Goal: Task Accomplishment & Management: Manage account settings

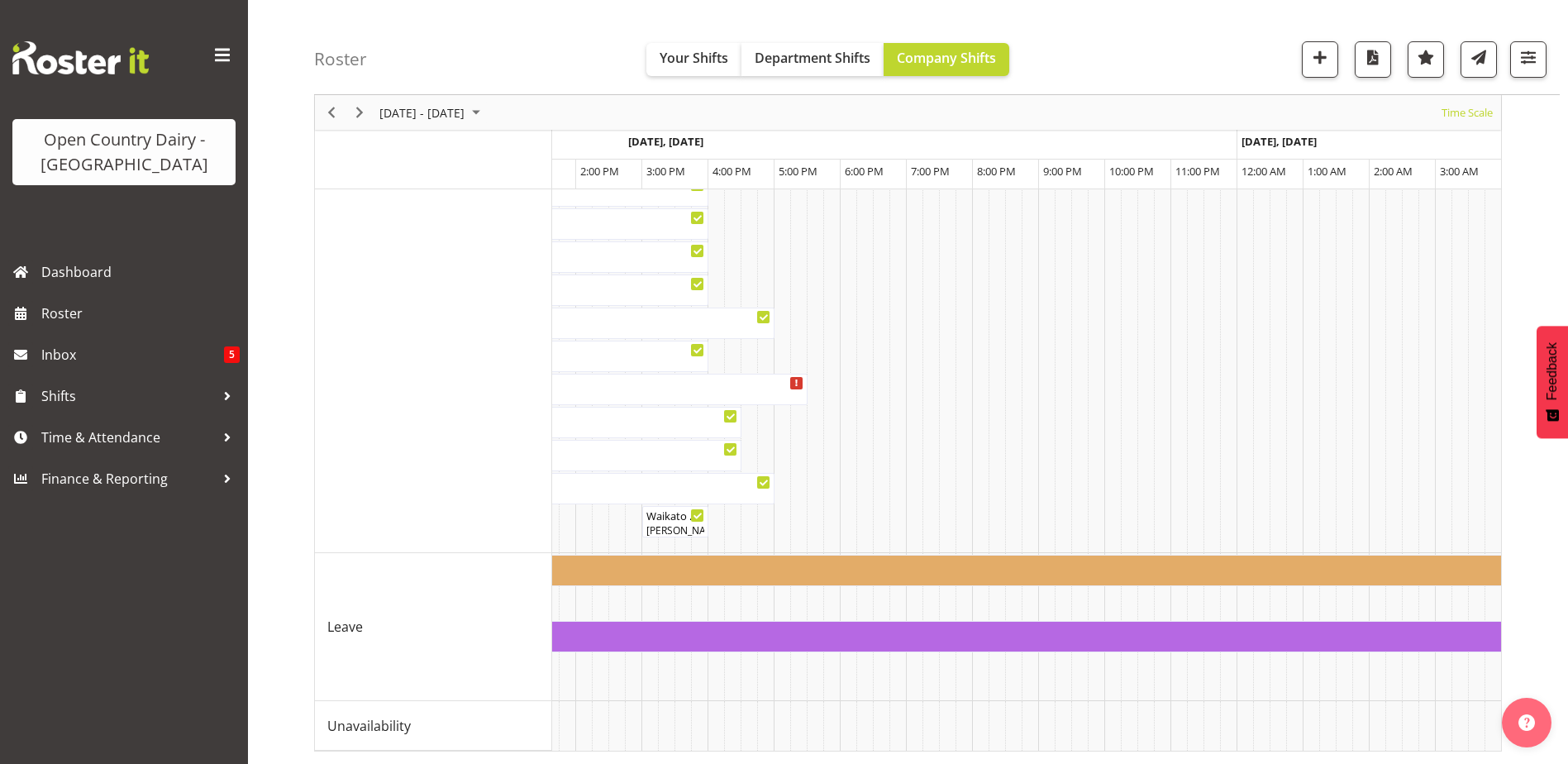
scroll to position [0, 2561]
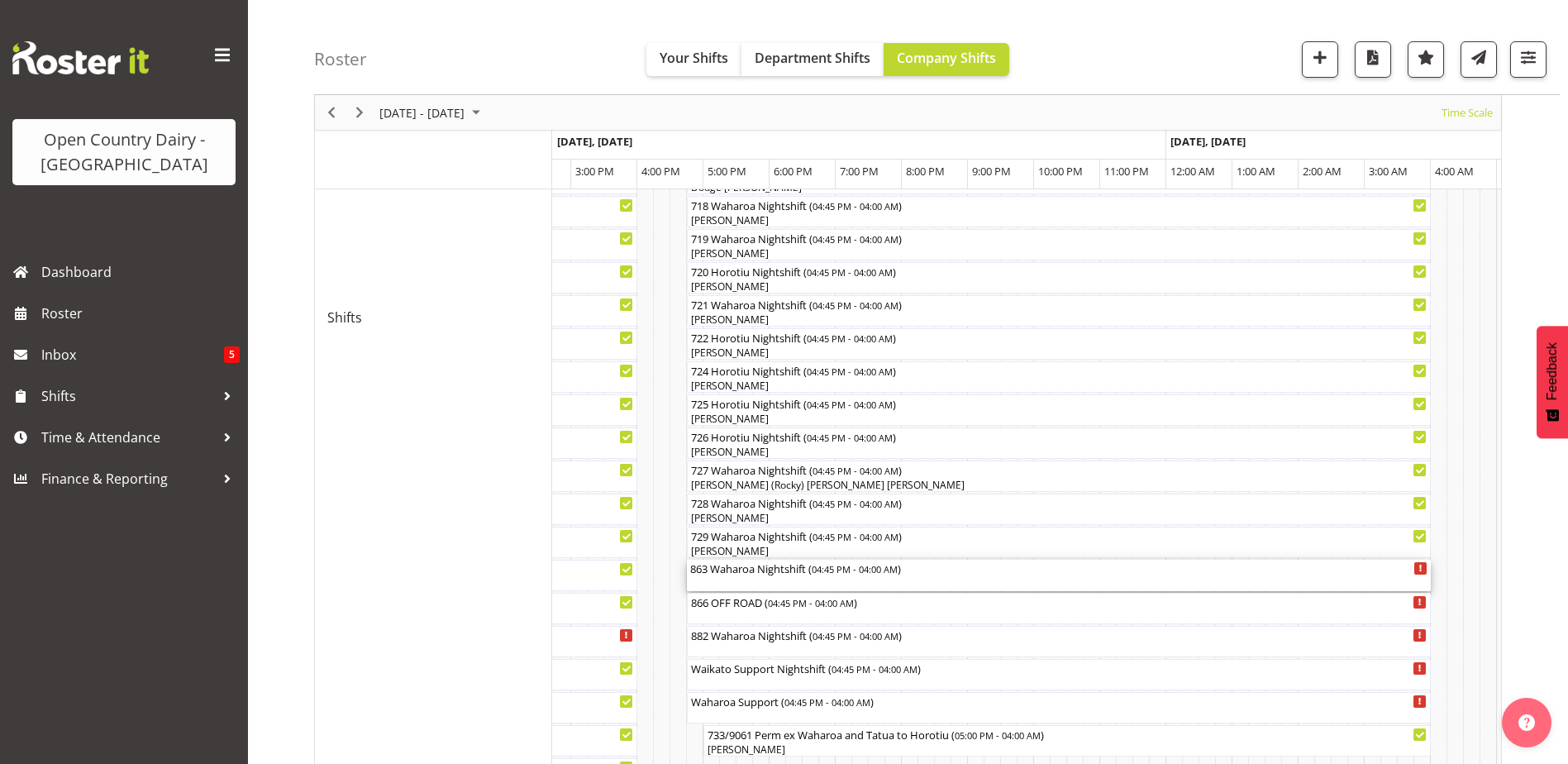
click at [756, 585] on div "863 Waharoa Nightshift ( 04:45 PM - 04:00 AM )" at bounding box center [1059, 576] width 738 height 32
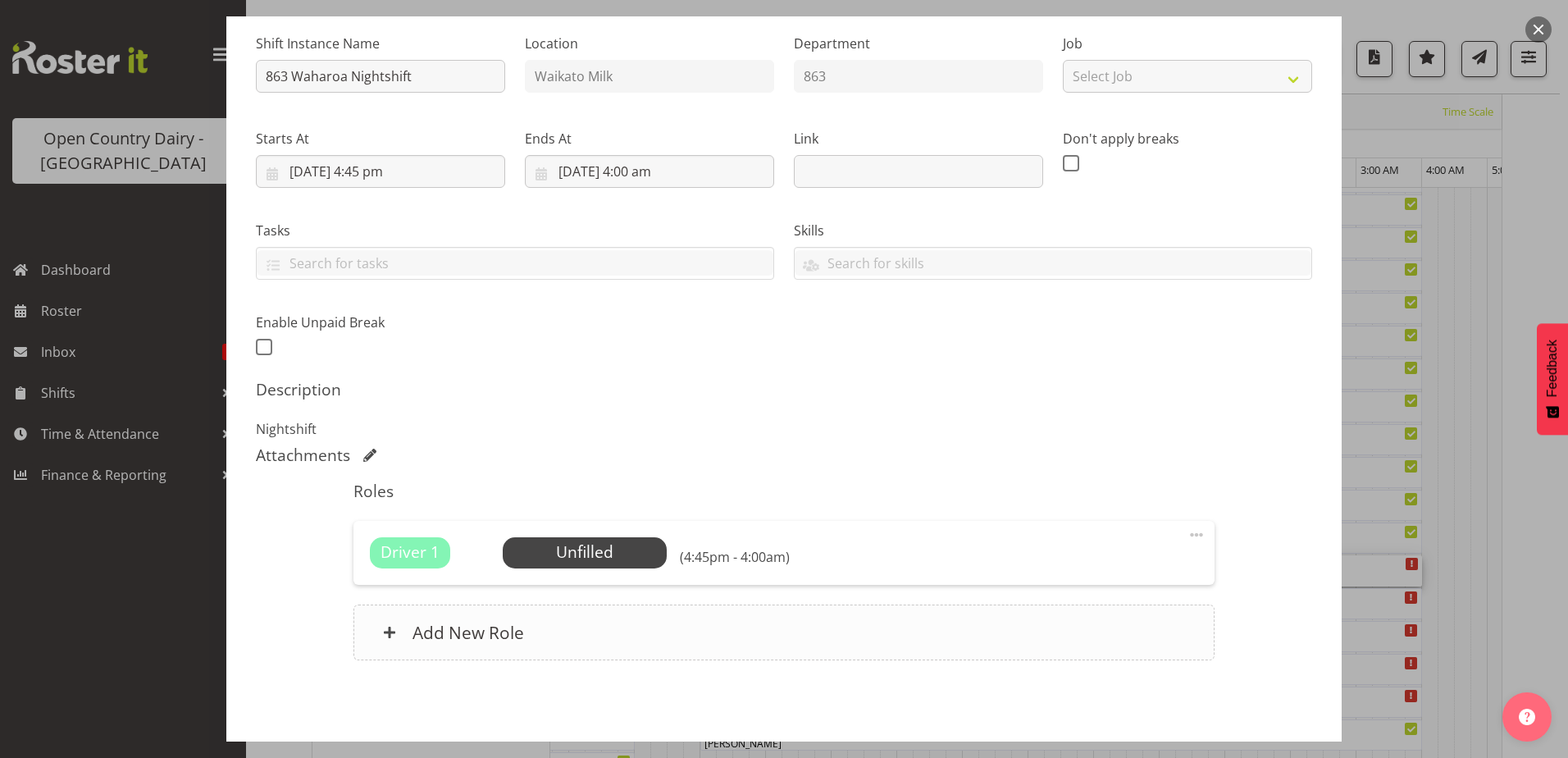
scroll to position [164, 0]
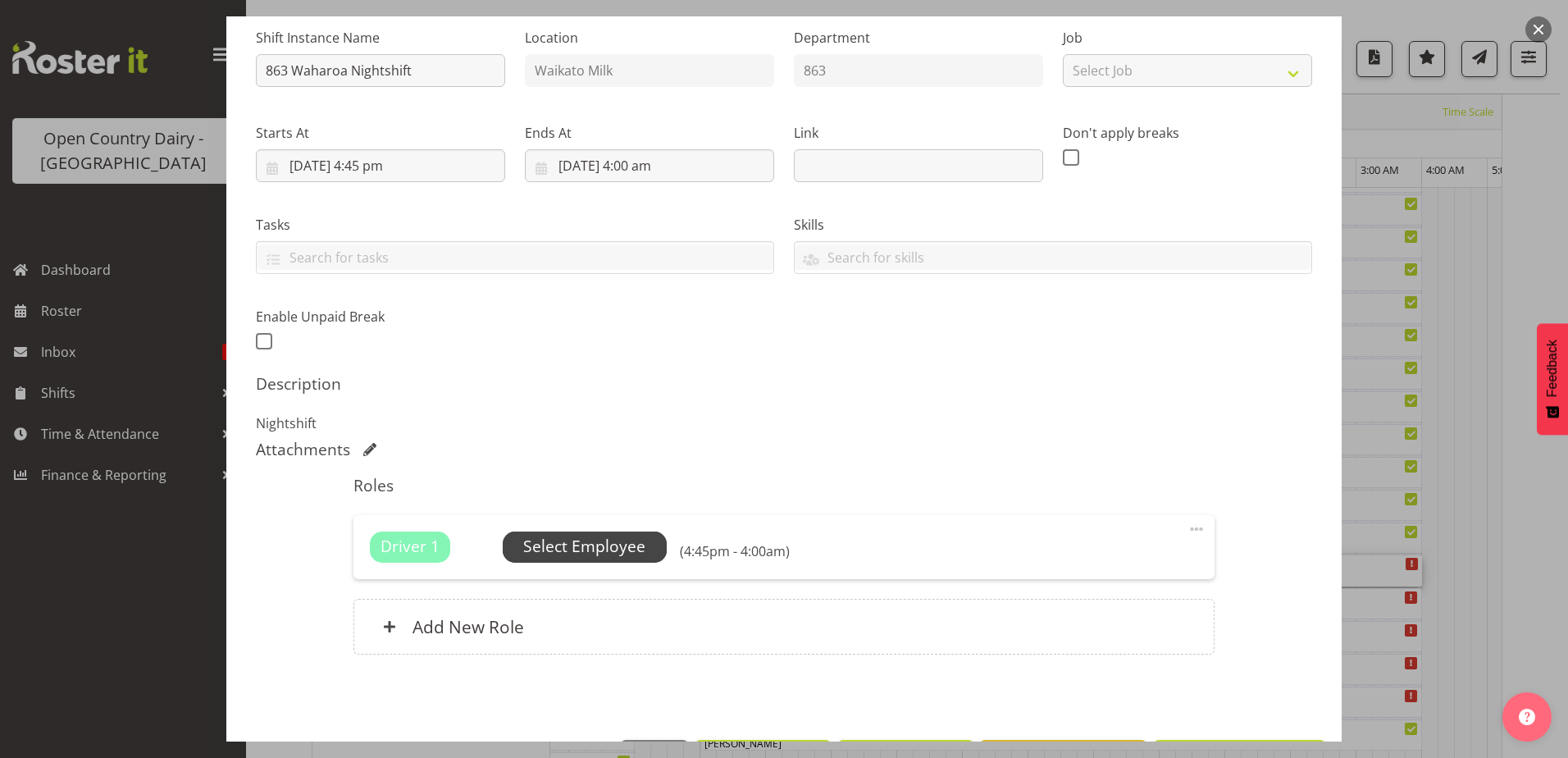
click at [569, 554] on span "Select Employee" at bounding box center [584, 546] width 122 height 24
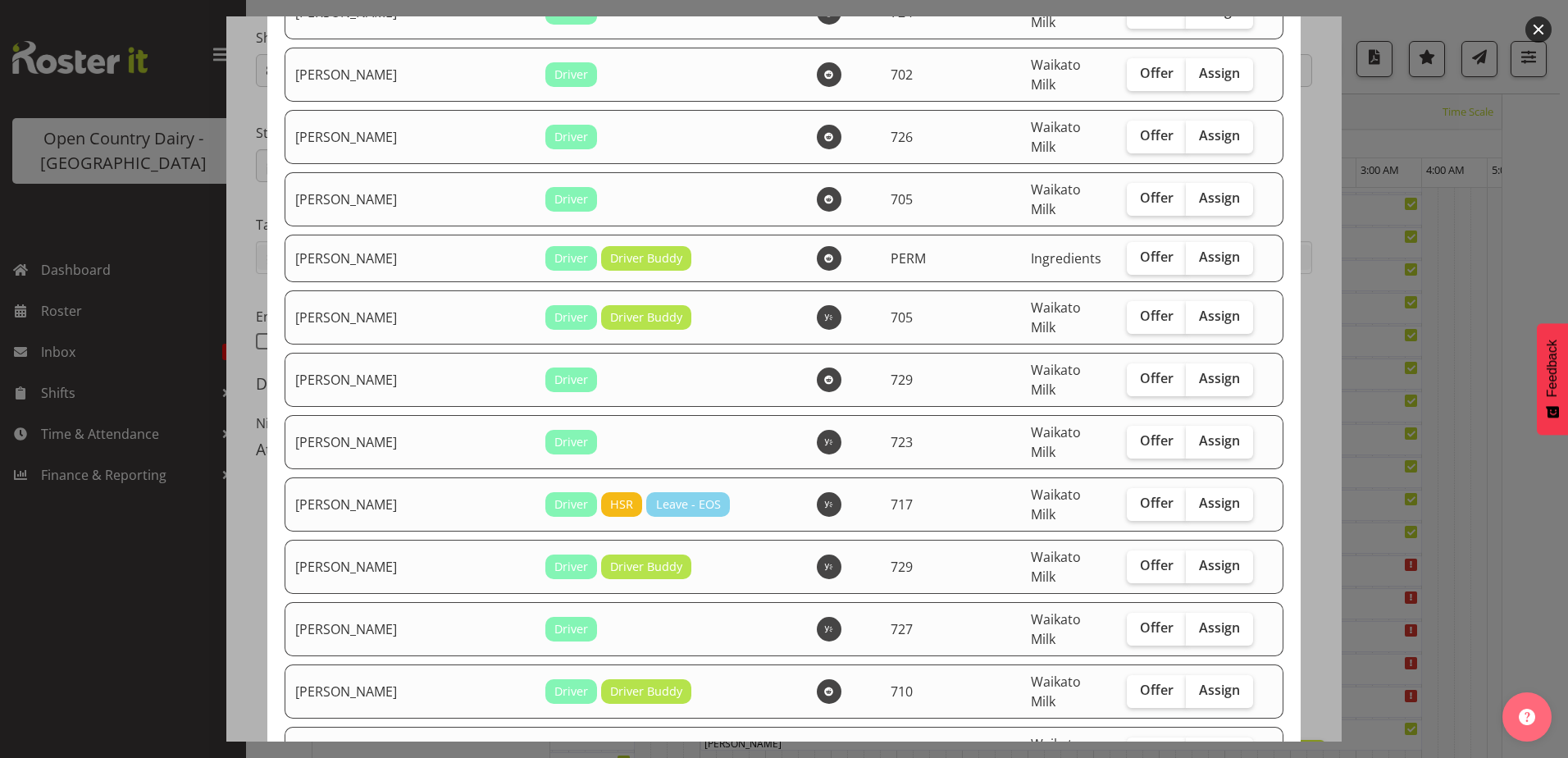
scroll to position [410, 0]
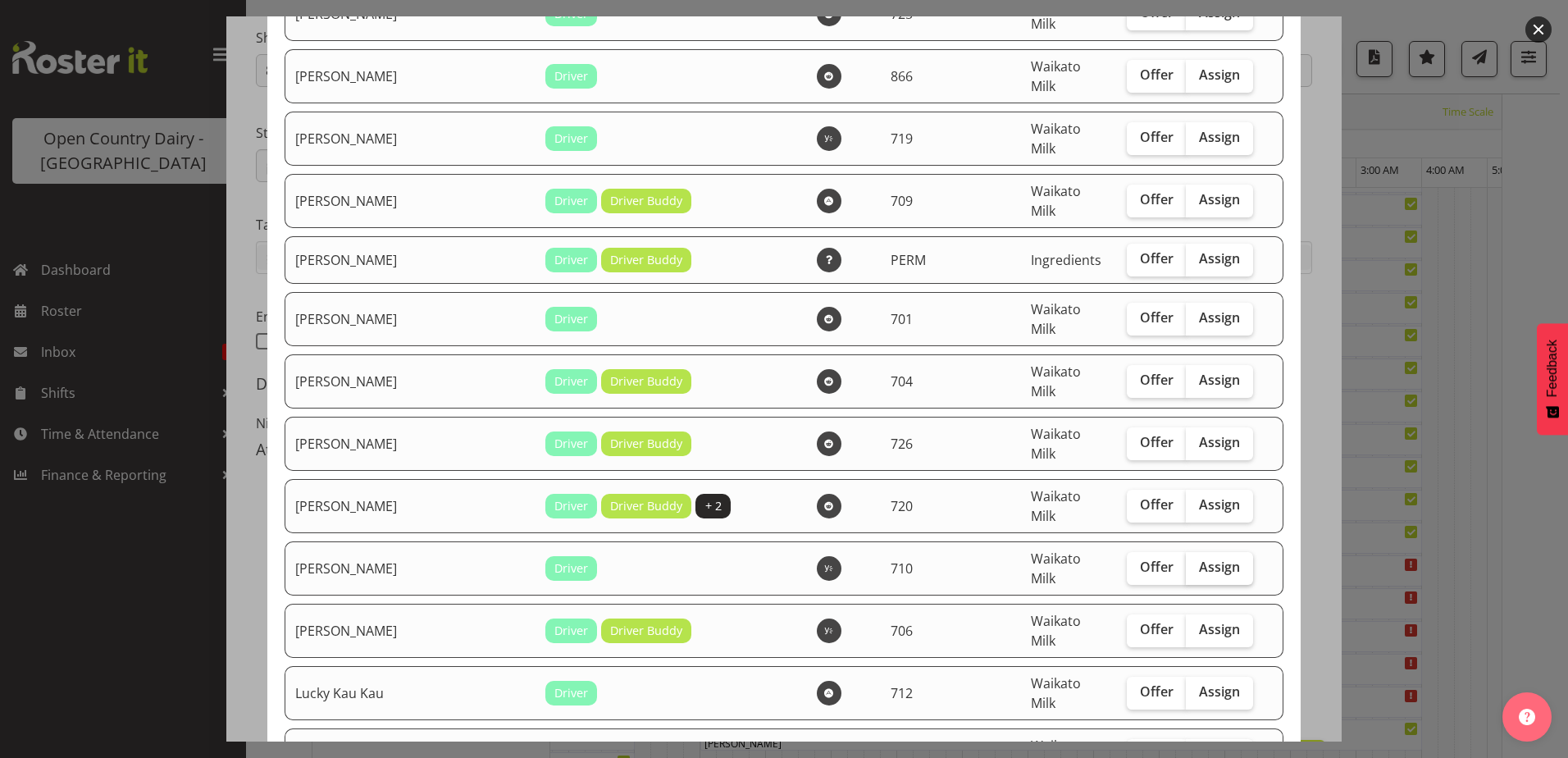
click at [1199, 559] on span "Assign" at bounding box center [1220, 567] width 41 height 17
click at [1186, 561] on input "Assign" at bounding box center [1192, 567] width 11 height 11
checkbox input "true"
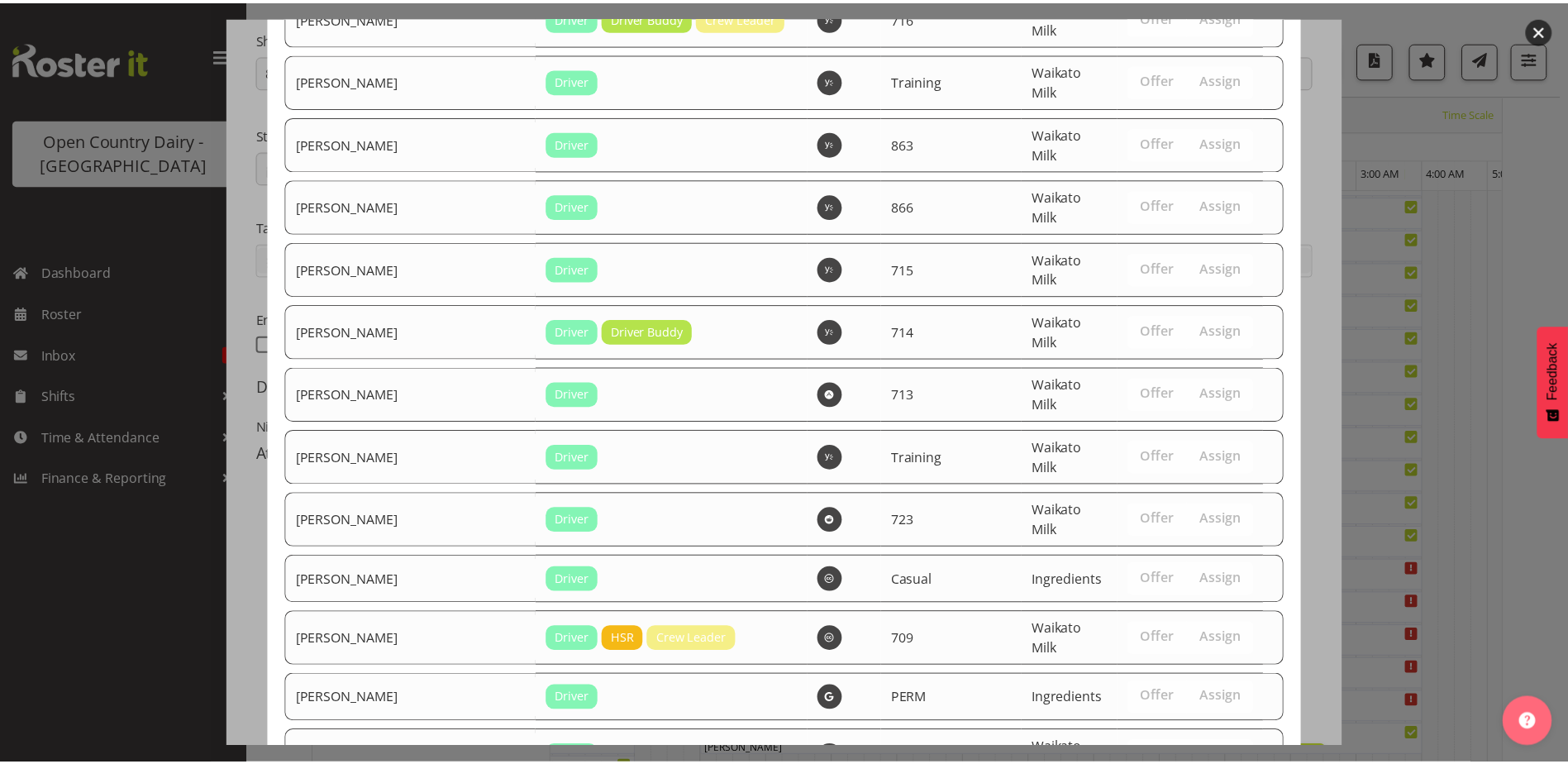
scroll to position [2981, 0]
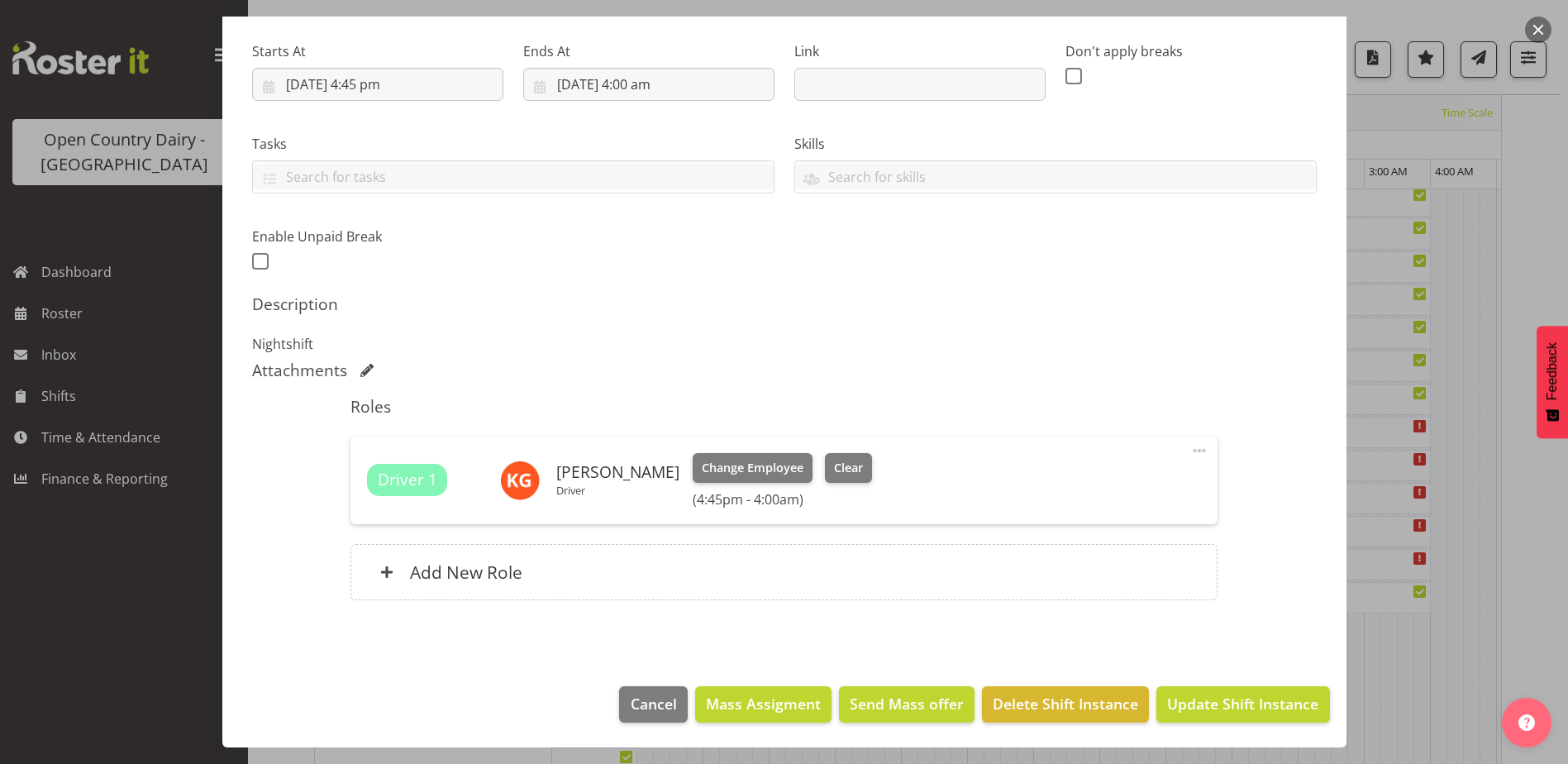
scroll to position [997, 0]
click at [1220, 692] on span "Update Shift Instance" at bounding box center [1243, 703] width 151 height 21
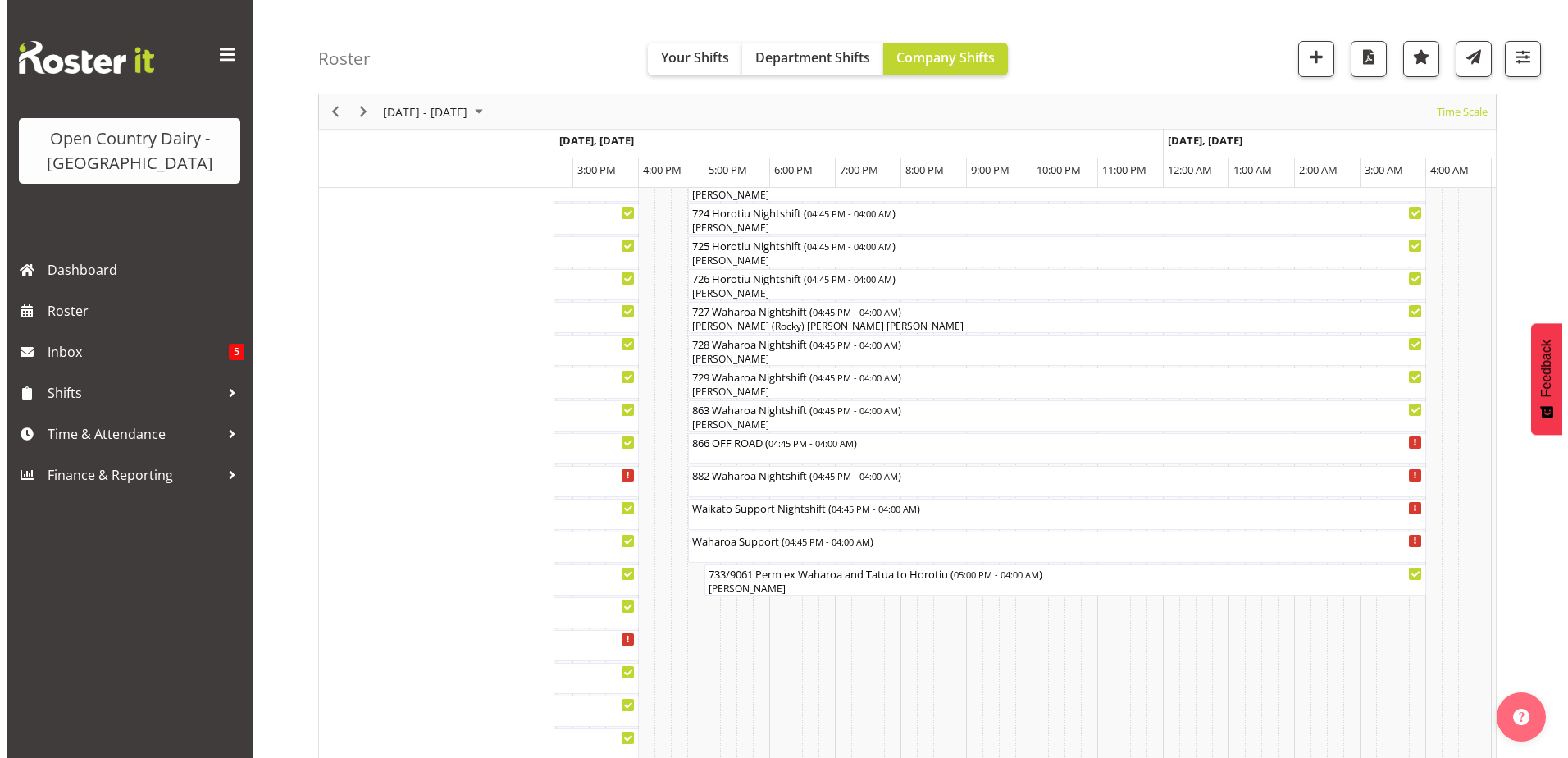
scroll to position [955, 0]
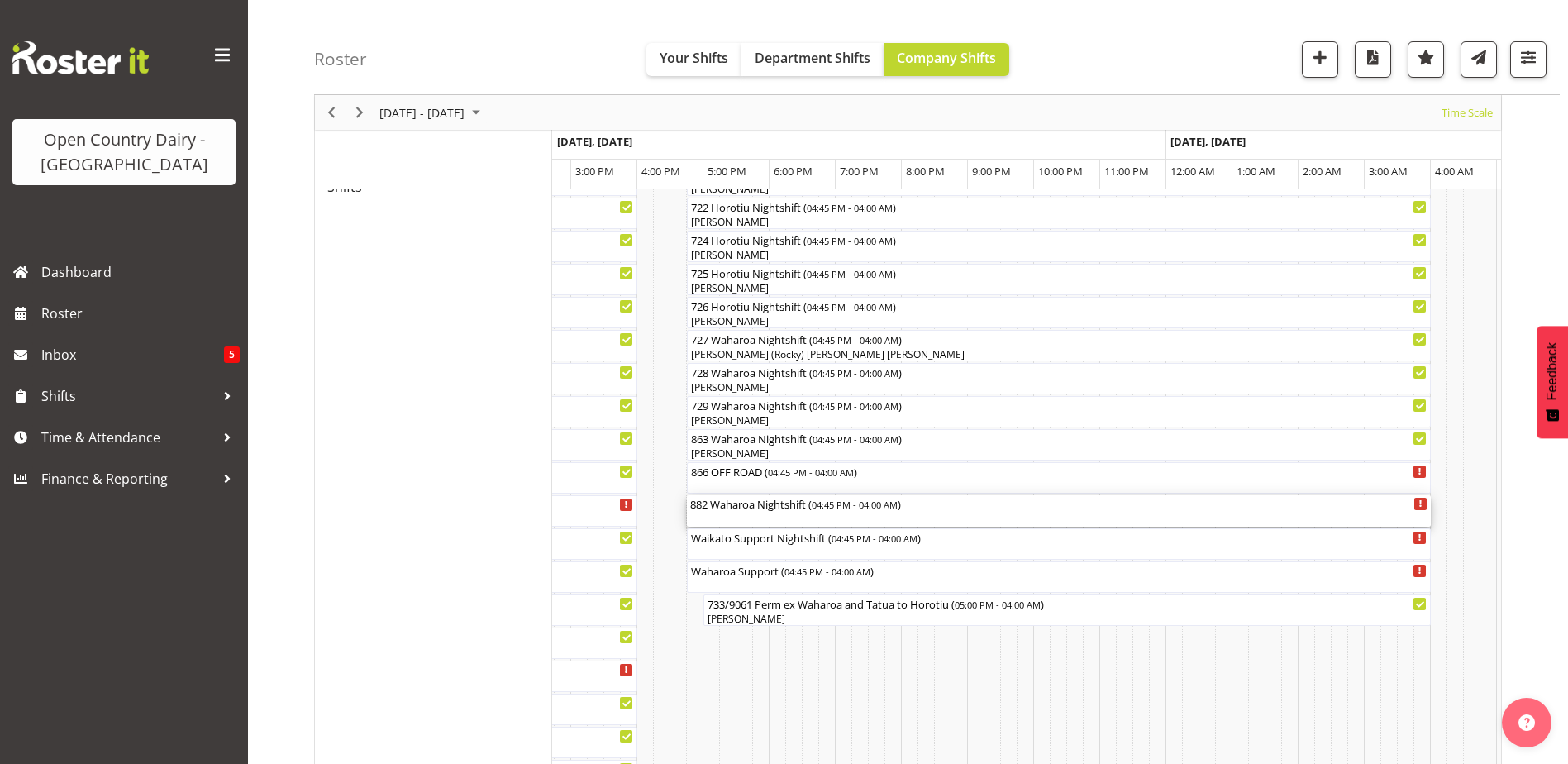
click at [741, 515] on div "882 Waharoa Nightshift ( 04:45 PM - 04:00 AM )" at bounding box center [1059, 511] width 738 height 32
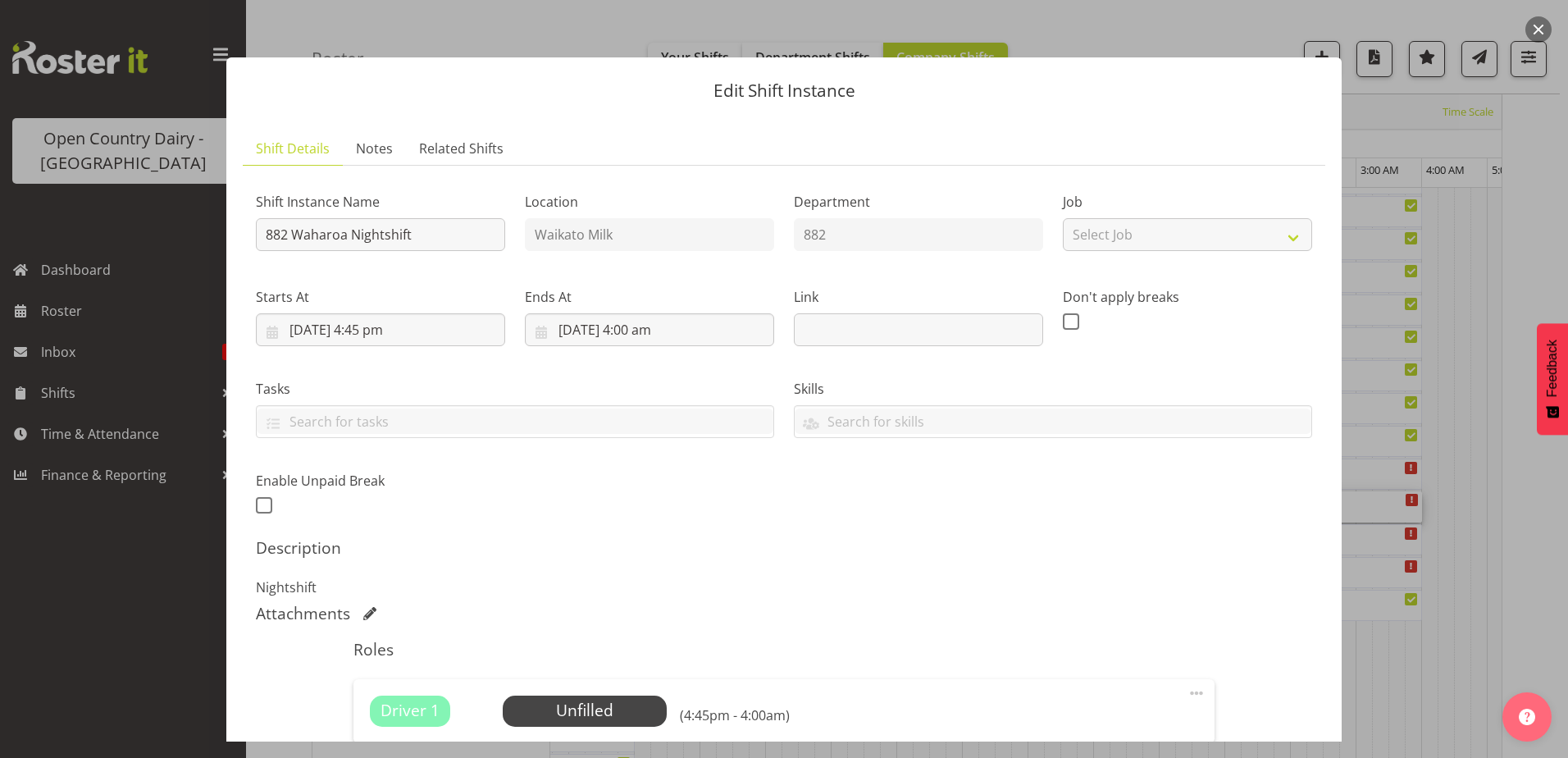
scroll to position [223, 0]
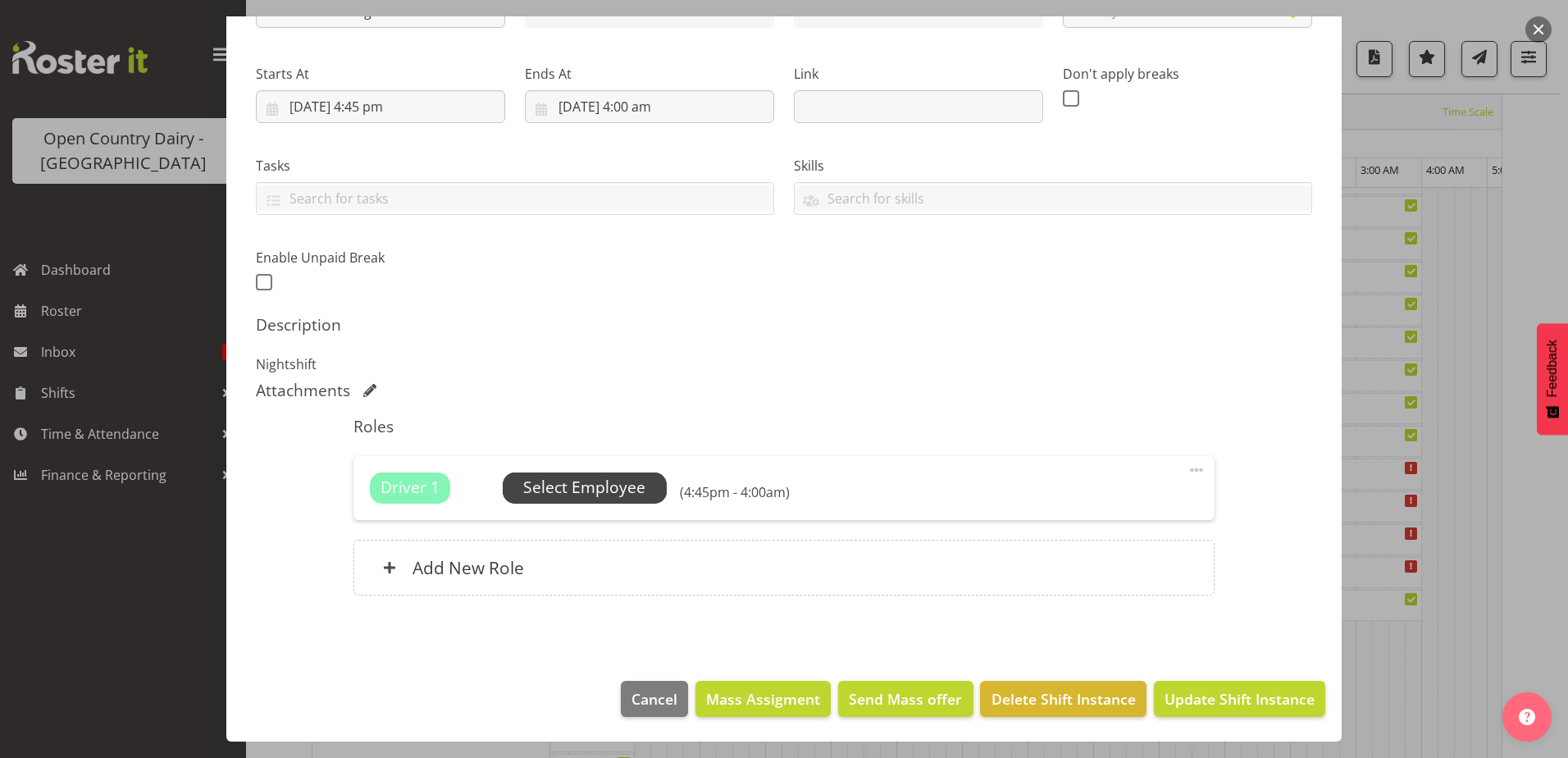
click at [560, 491] on span "Select Employee" at bounding box center [584, 487] width 122 height 24
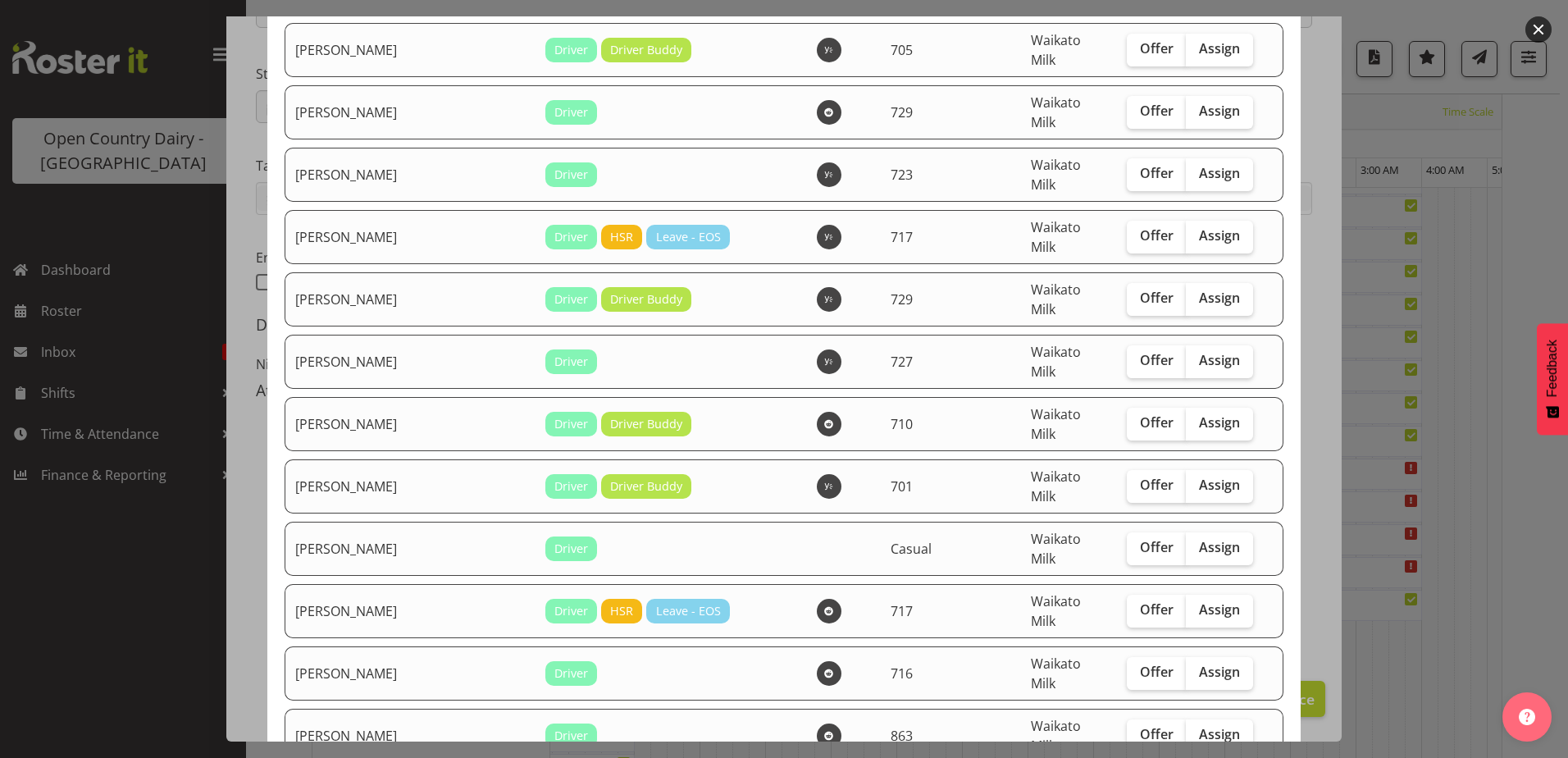
scroll to position [656, 0]
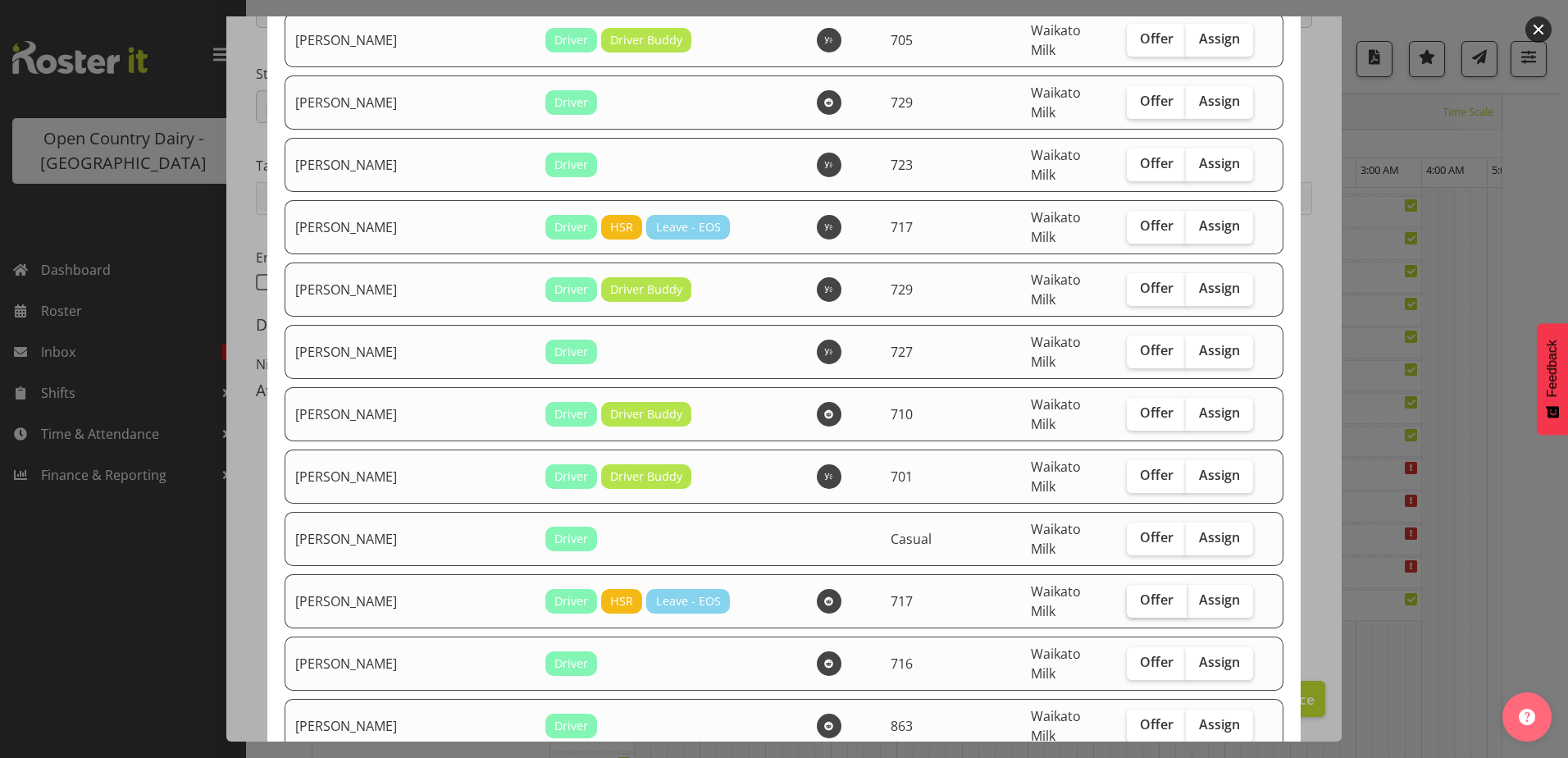
click at [1140, 591] on span "Offer" at bounding box center [1156, 599] width 33 height 17
click at [1127, 595] on input "Offer" at bounding box center [1132, 600] width 11 height 11
checkbox input "true"
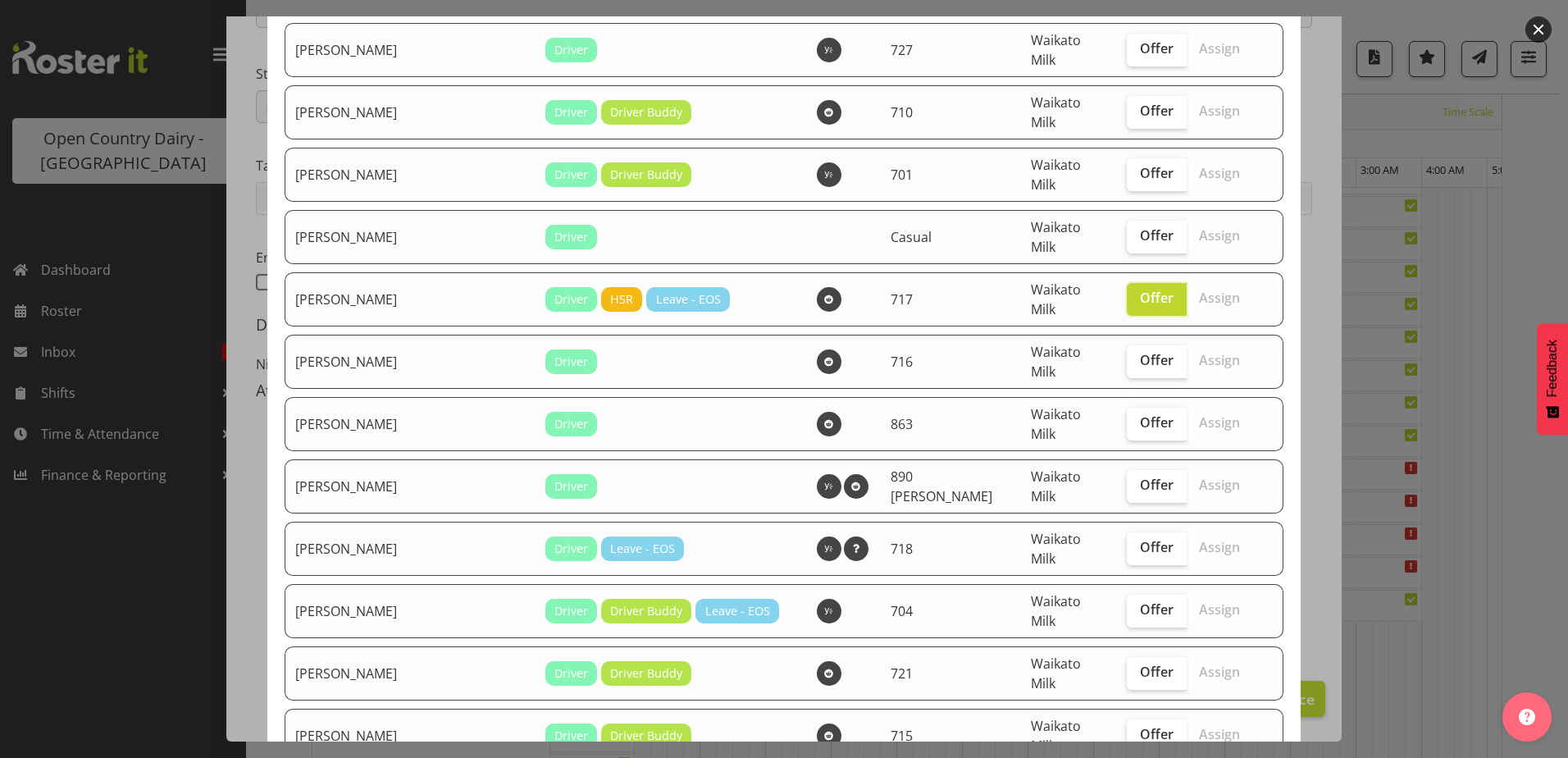
scroll to position [984, 0]
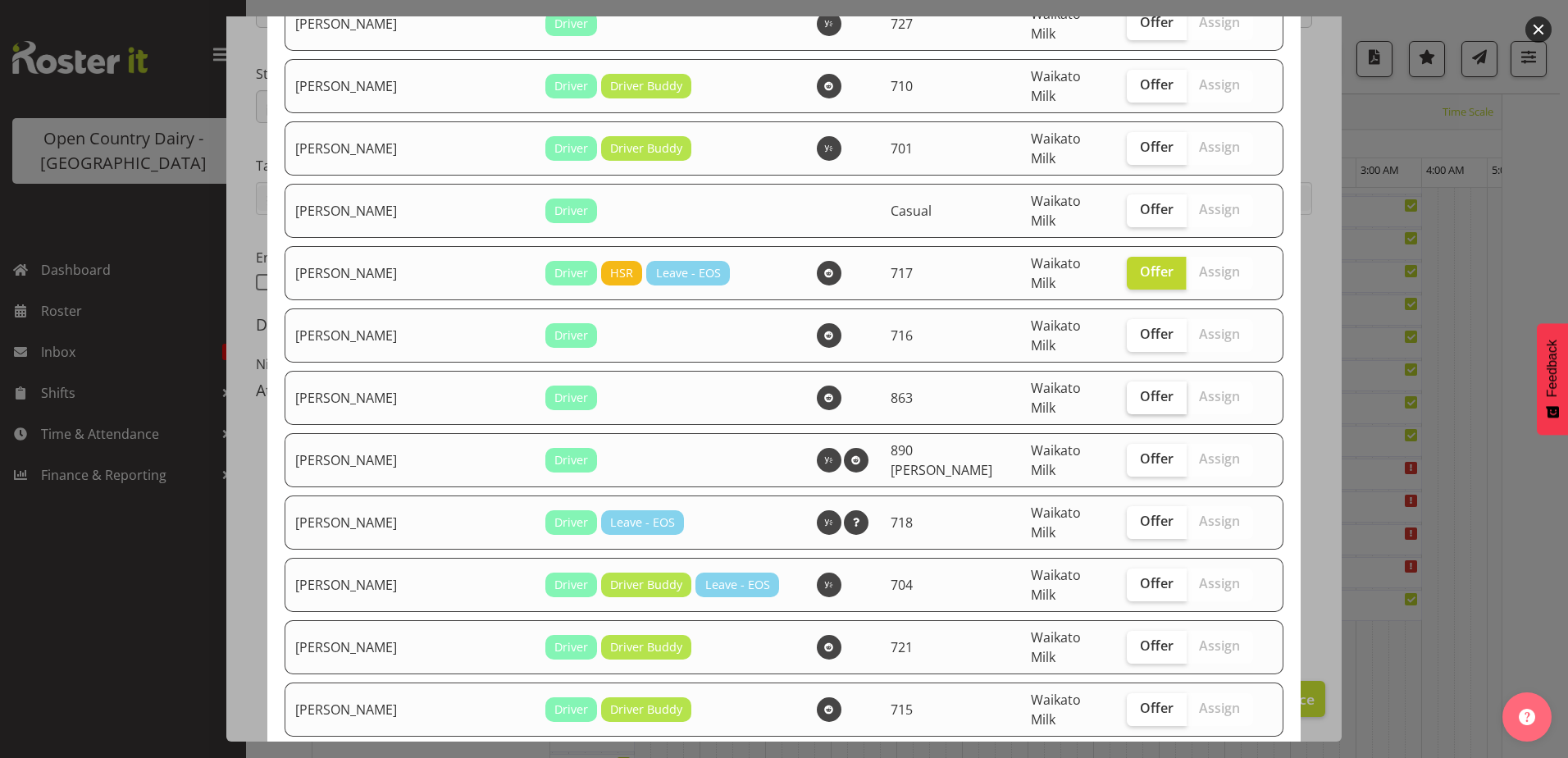
click at [1140, 388] on span "Offer" at bounding box center [1156, 396] width 33 height 17
click at [1127, 391] on input "Offer" at bounding box center [1132, 397] width 11 height 11
checkbox input "true"
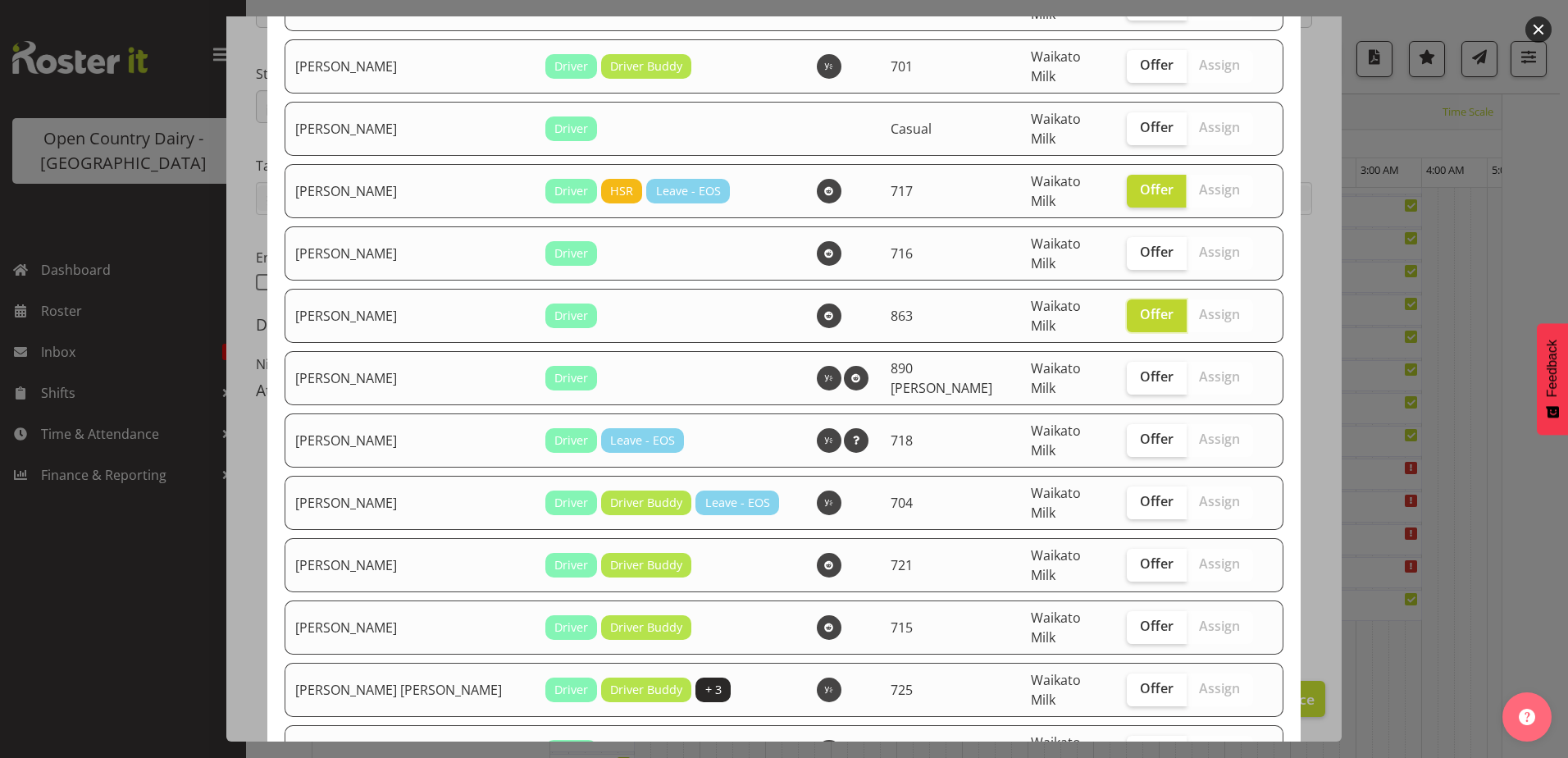
scroll to position [1148, 0]
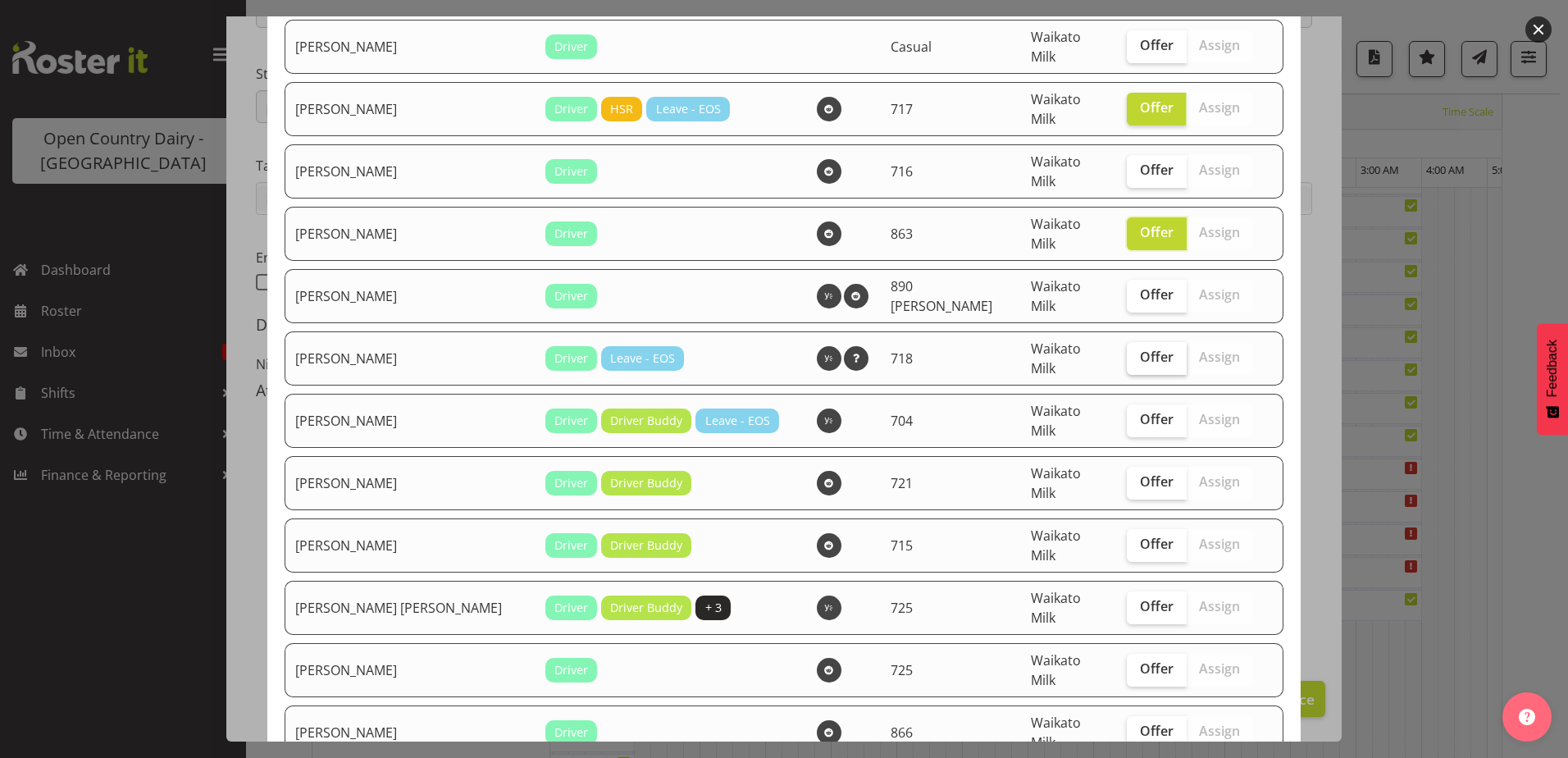
click at [1140, 348] on span "Offer" at bounding box center [1156, 356] width 33 height 17
click at [1130, 352] on input "Offer" at bounding box center [1132, 357] width 11 height 11
checkbox input "true"
click at [1127, 404] on label "Offer" at bounding box center [1156, 420] width 60 height 32
click at [1127, 414] on input "Offer" at bounding box center [1132, 419] width 11 height 11
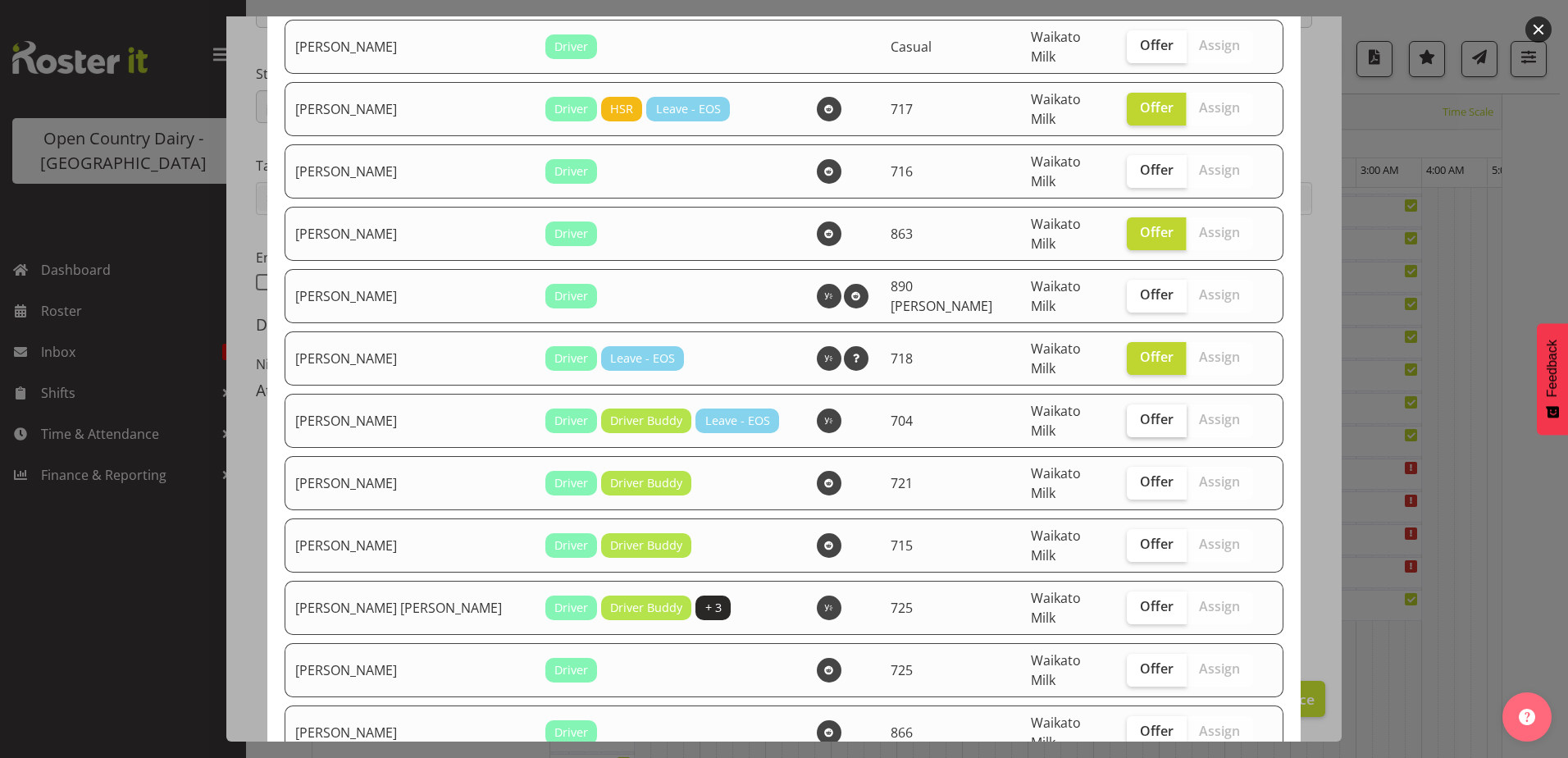
checkbox input "true"
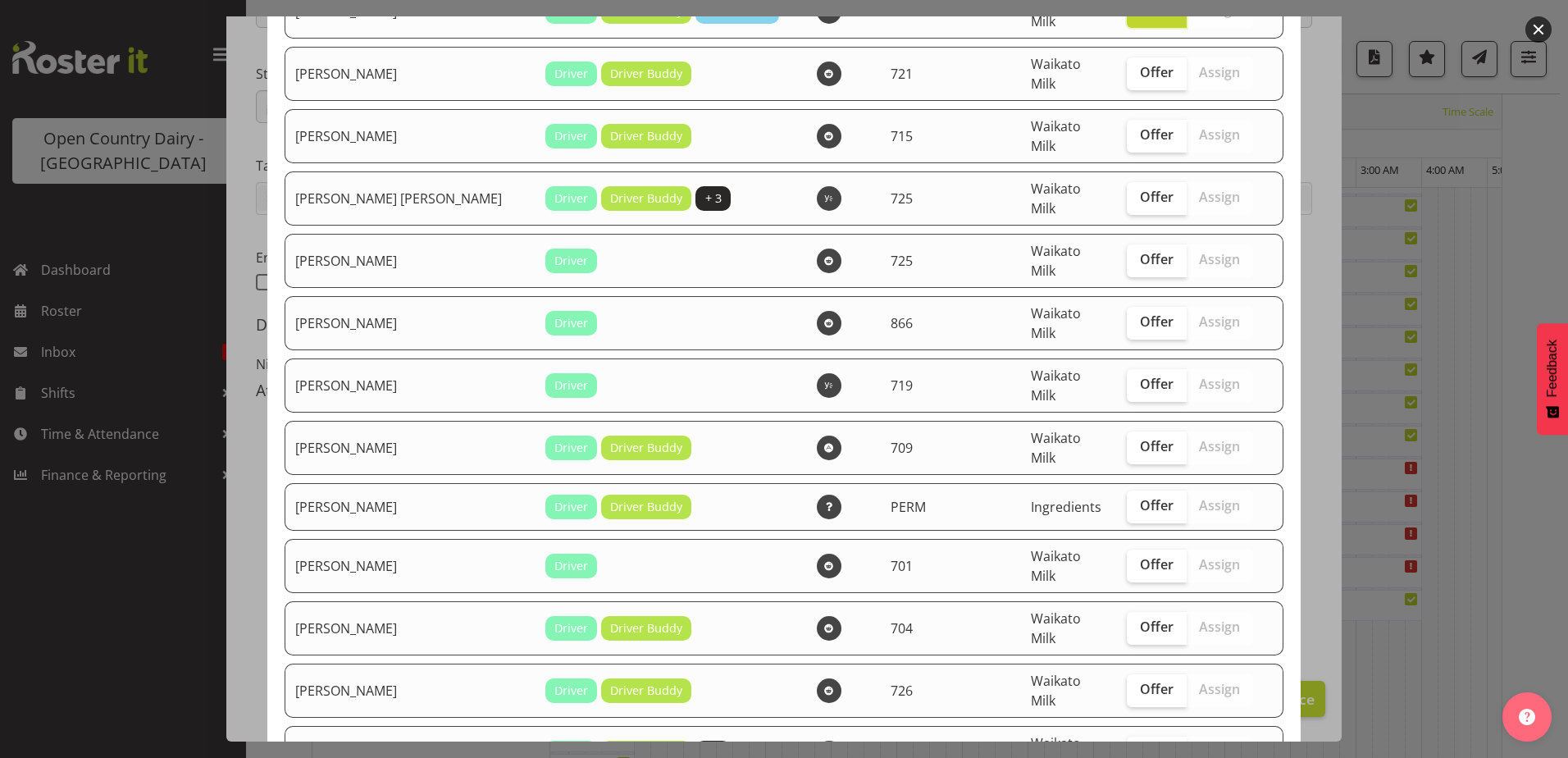
scroll to position [1558, 0]
click at [1140, 375] on span "Offer" at bounding box center [1156, 383] width 33 height 17
click at [1127, 378] on input "Offer" at bounding box center [1132, 383] width 11 height 11
checkbox input "true"
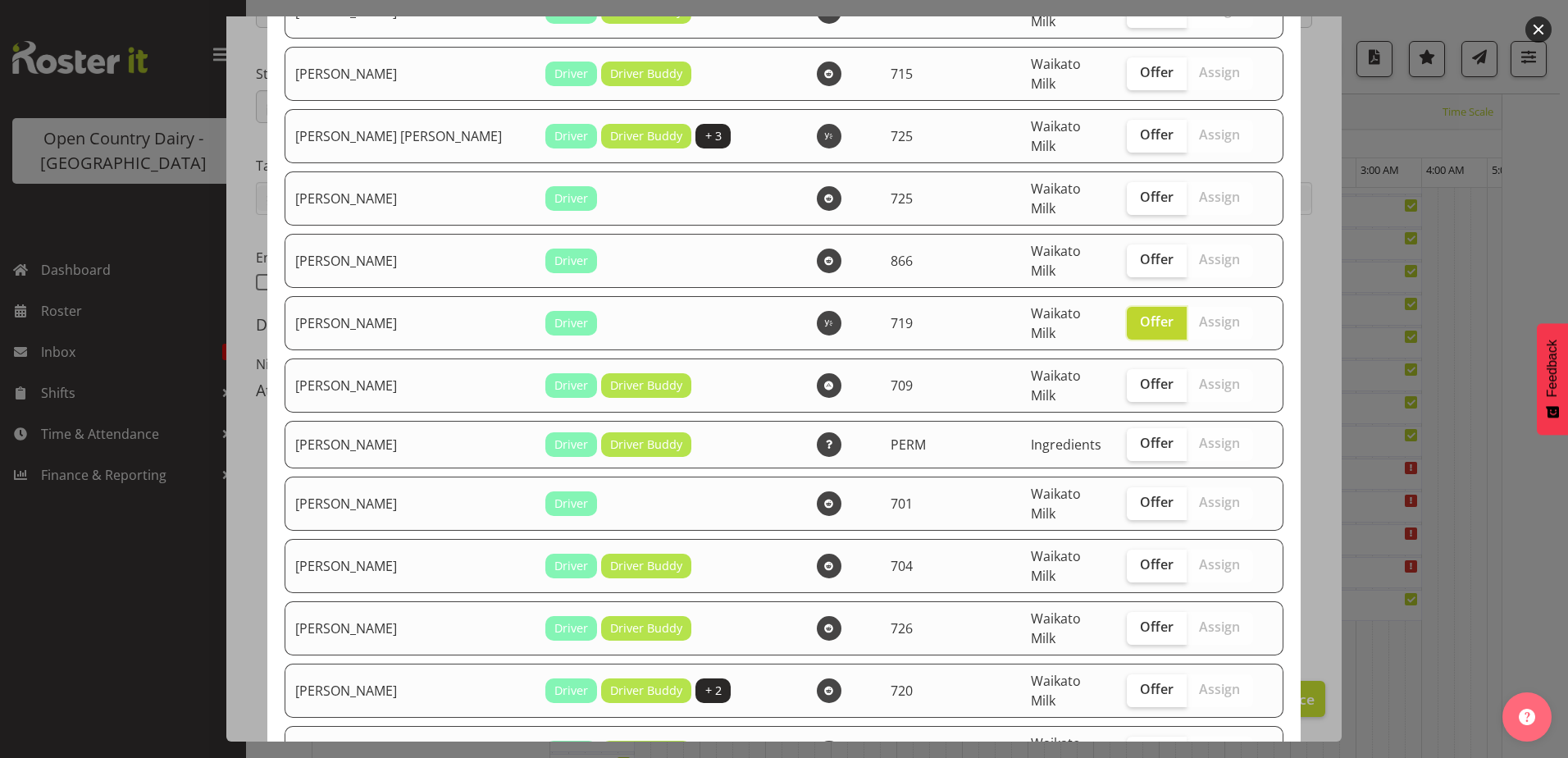
scroll to position [1722, 0]
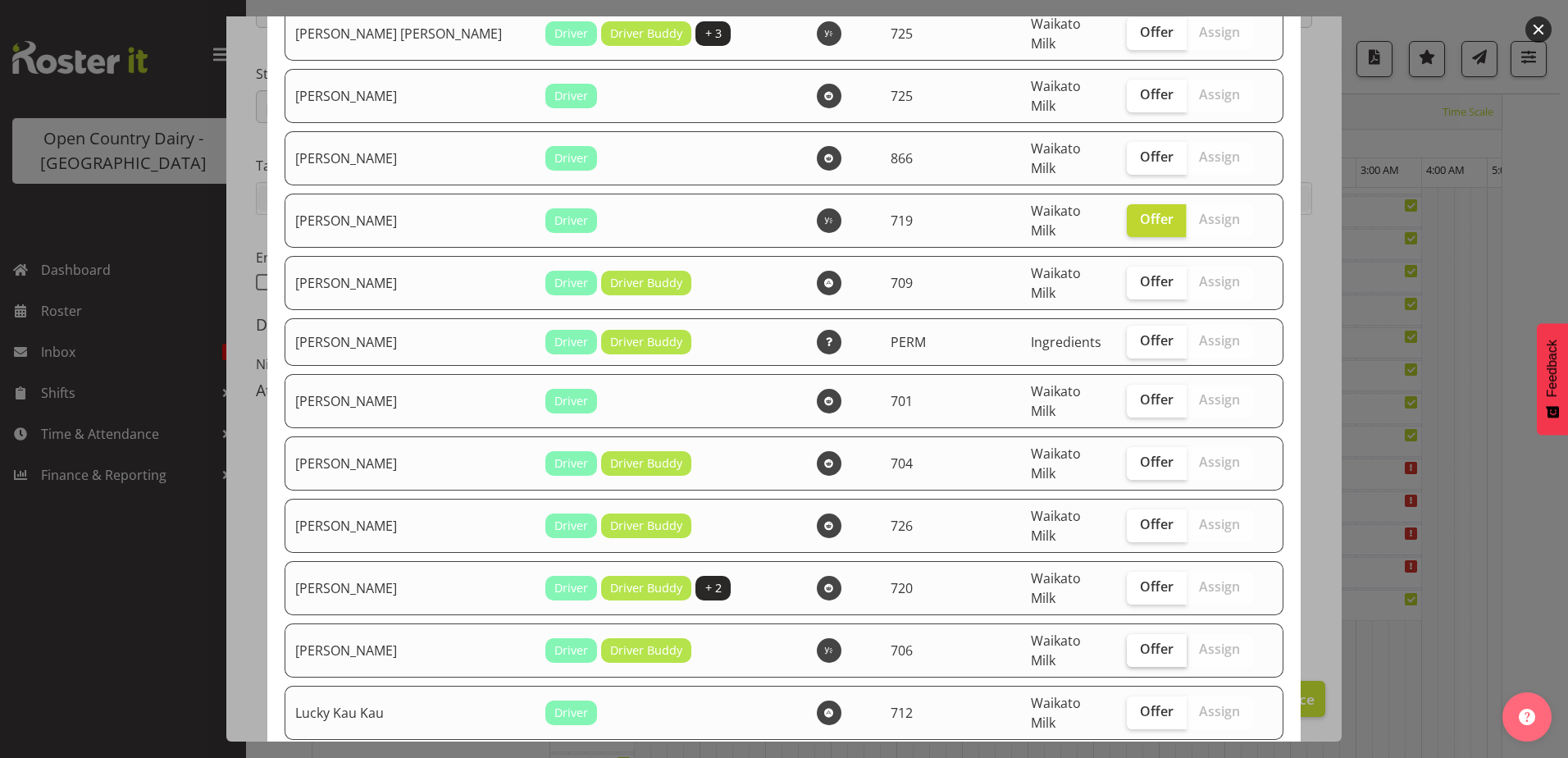
click at [1140, 640] on span "Offer" at bounding box center [1156, 648] width 33 height 17
click at [1127, 644] on input "Offer" at bounding box center [1132, 649] width 11 height 11
checkbox input "true"
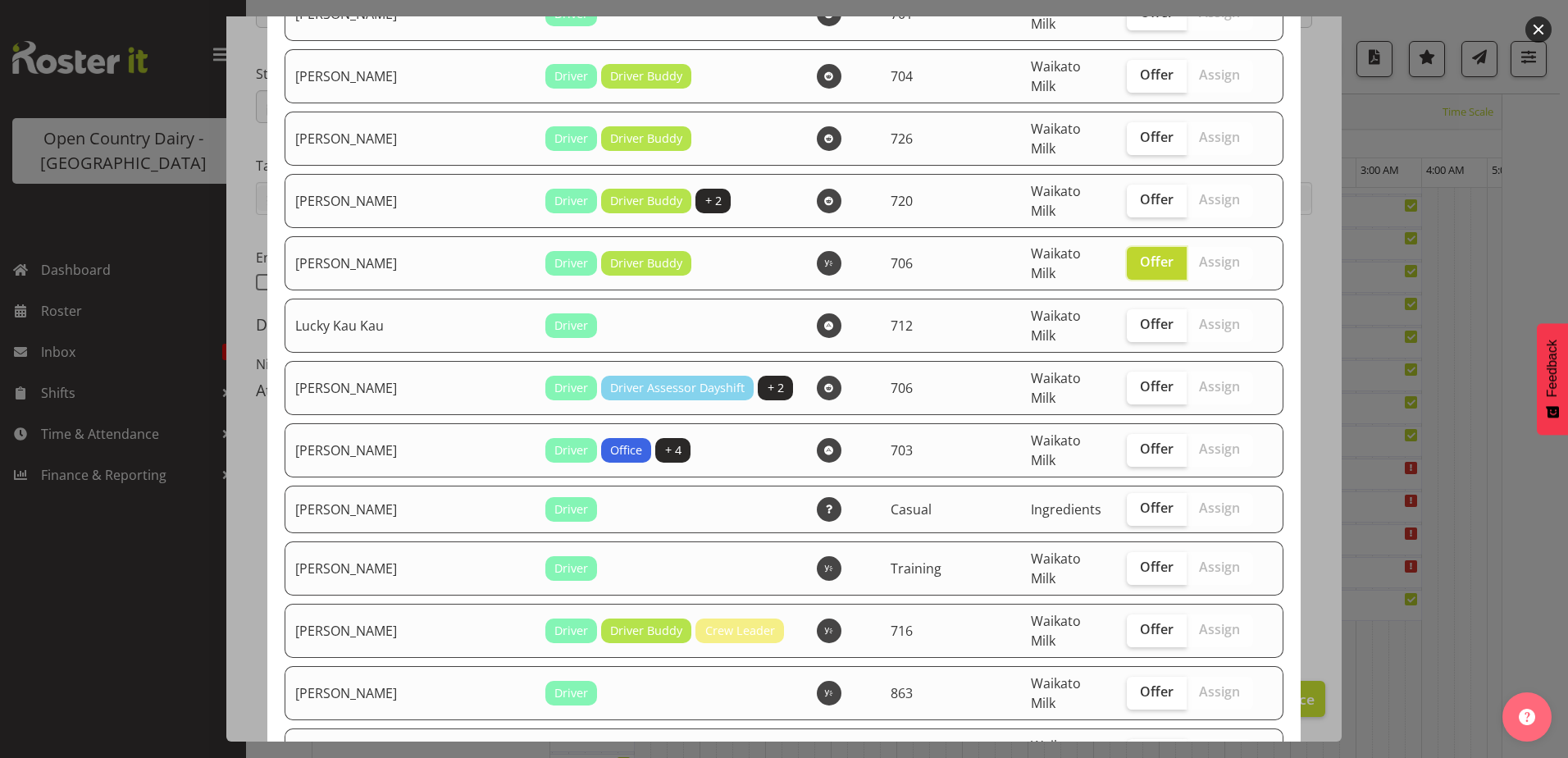
scroll to position [2132, 0]
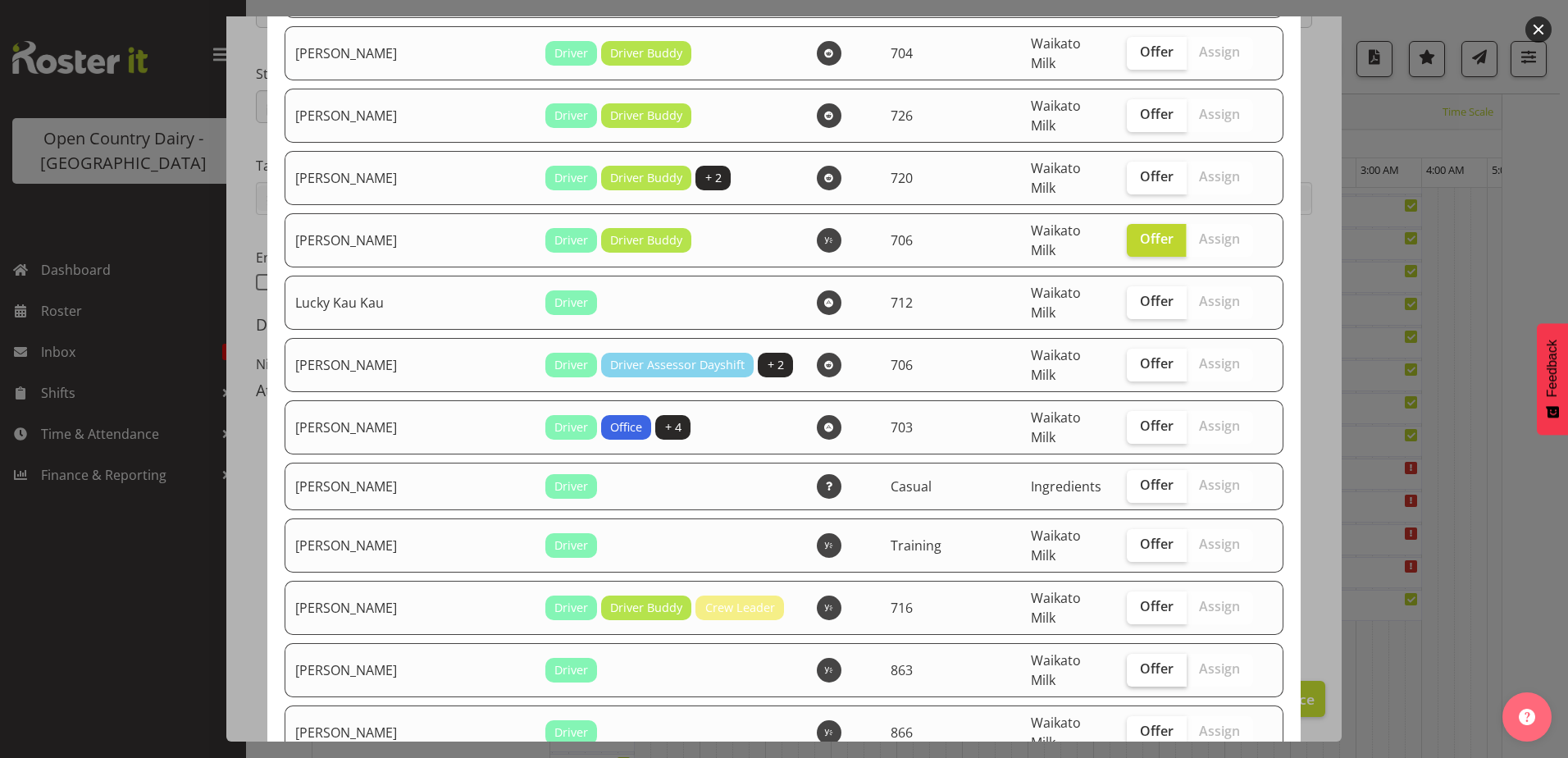
click at [1140, 660] on span "Offer" at bounding box center [1156, 668] width 33 height 17
click at [1132, 663] on input "Offer" at bounding box center [1132, 669] width 11 height 11
checkbox input "true"
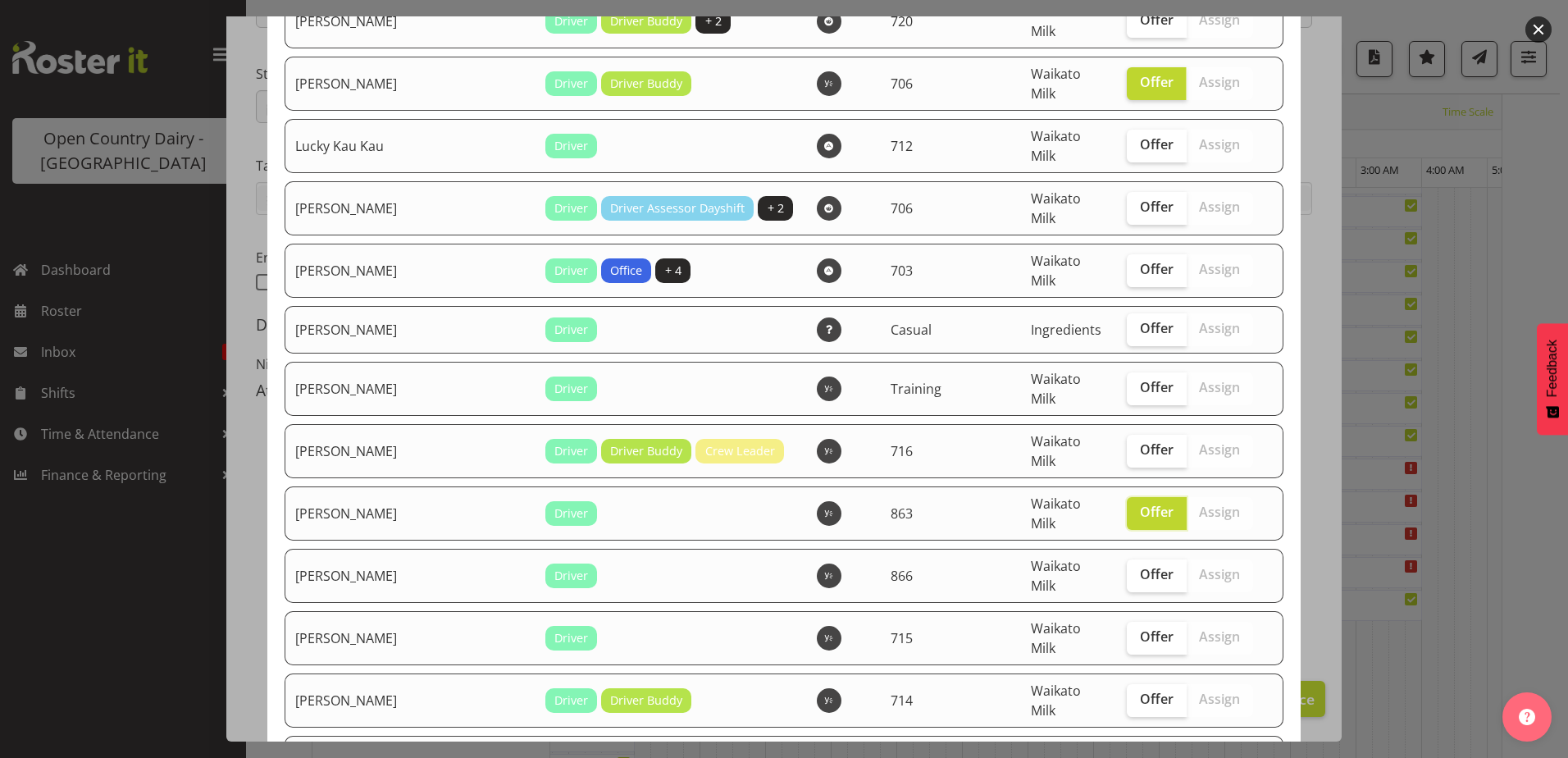
scroll to position [2296, 0]
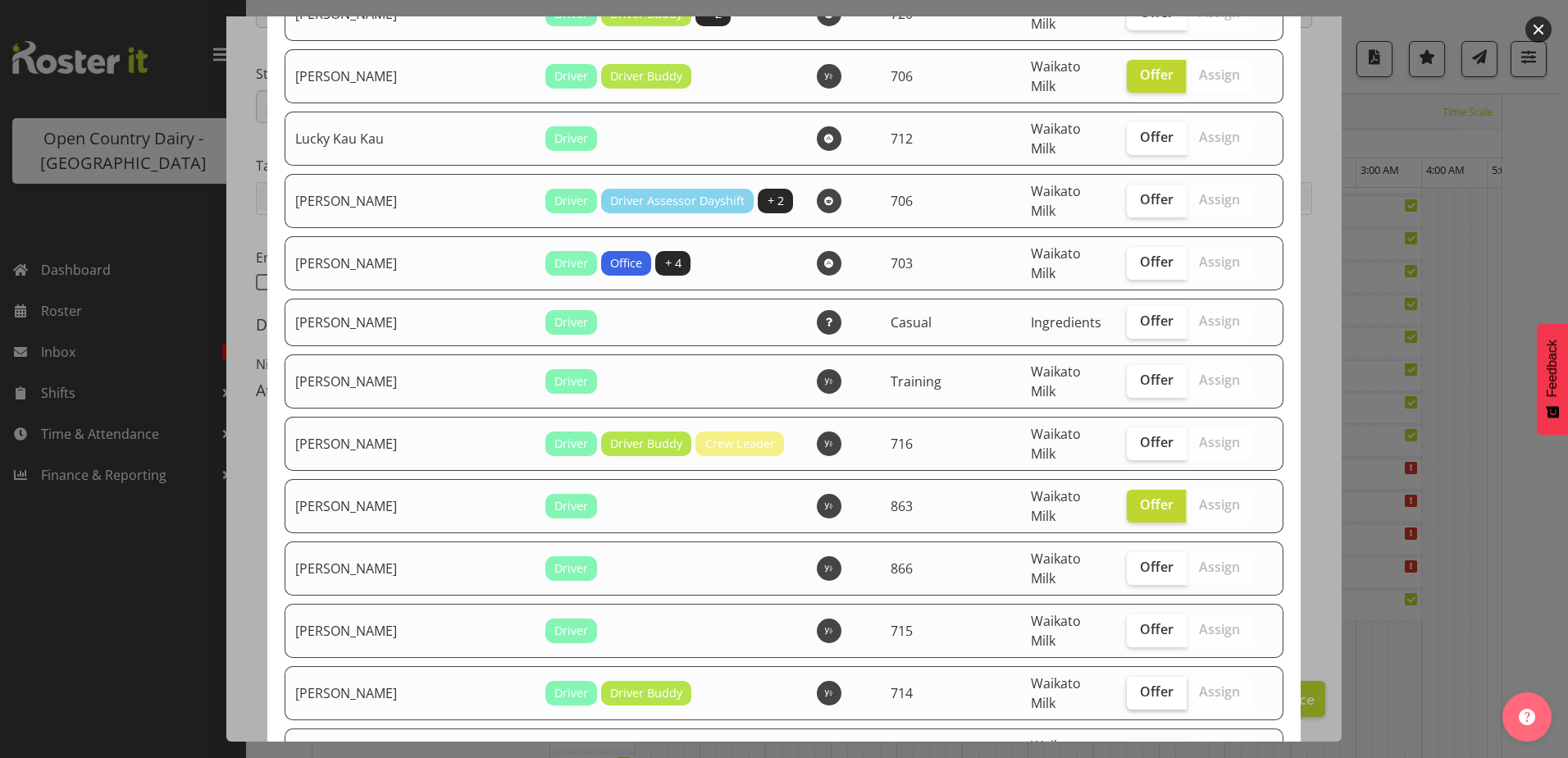
click at [1140, 683] on span "Offer" at bounding box center [1156, 691] width 33 height 17
click at [1127, 686] on input "Offer" at bounding box center [1132, 691] width 11 height 11
checkbox input "true"
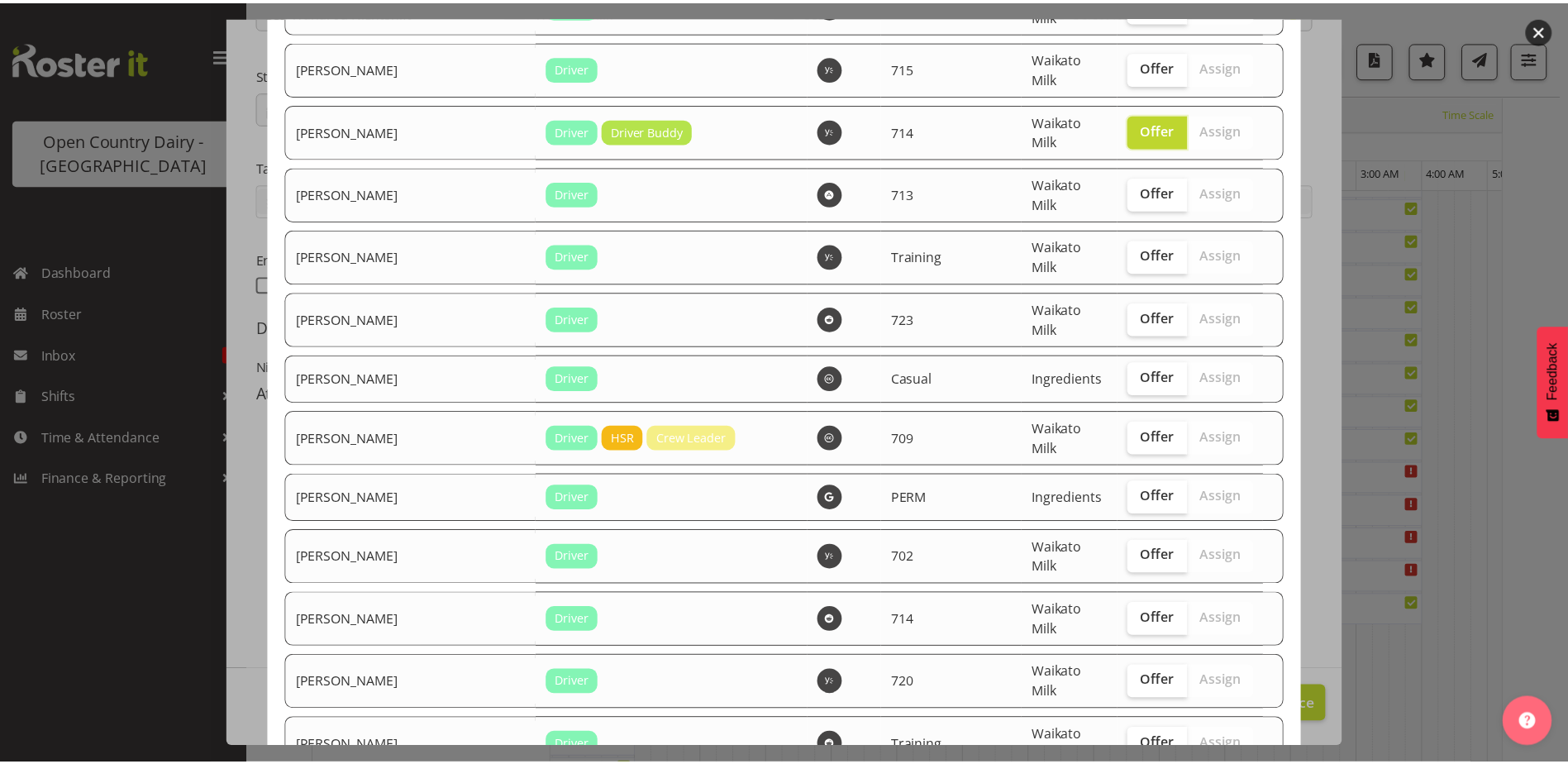
scroll to position [2925, 0]
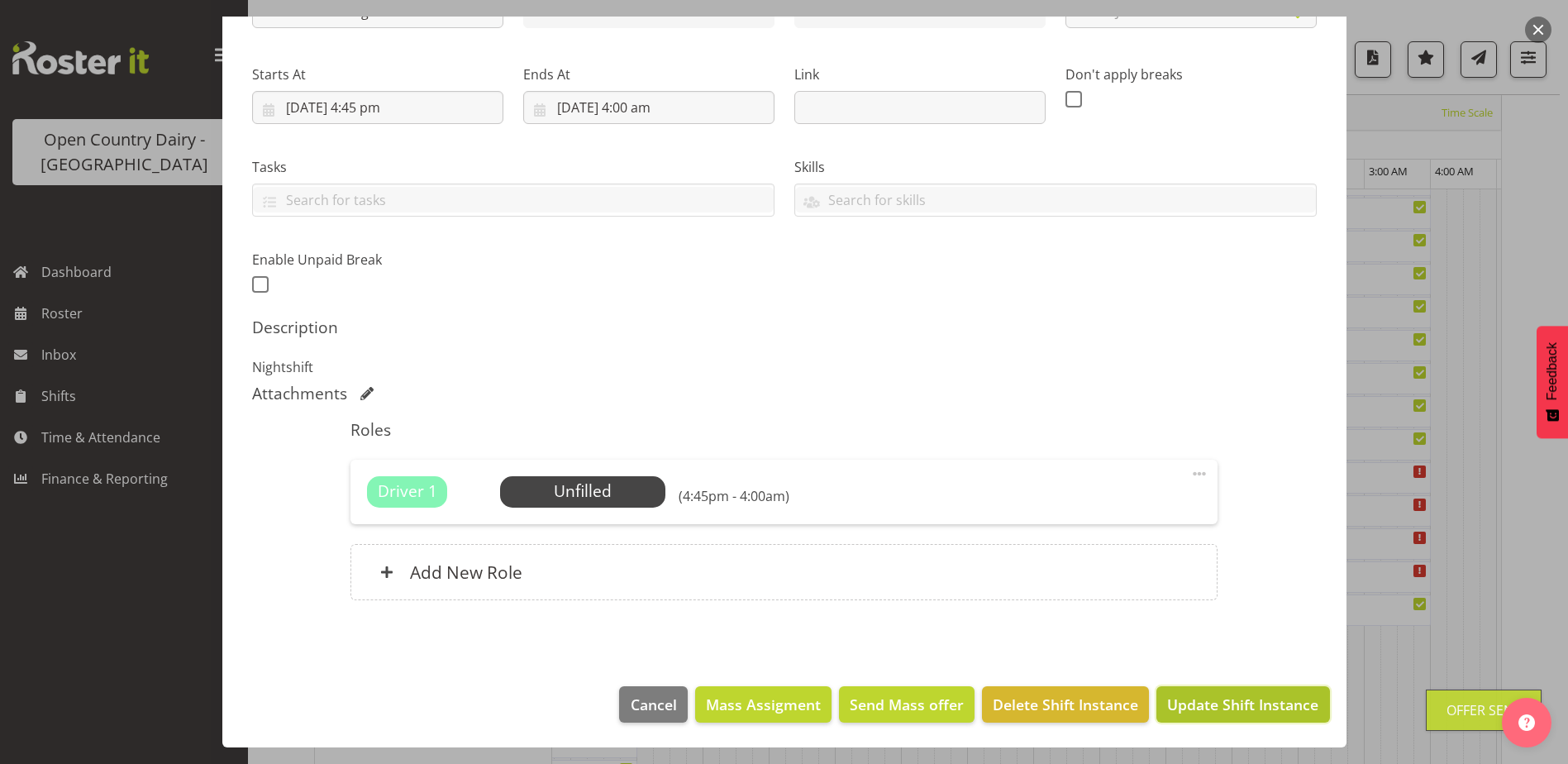
drag, startPoint x: 1219, startPoint y: 699, endPoint x: 1213, endPoint y: 690, distance: 10.8
click at [1220, 696] on span "Update Shift Instance" at bounding box center [1243, 704] width 151 height 21
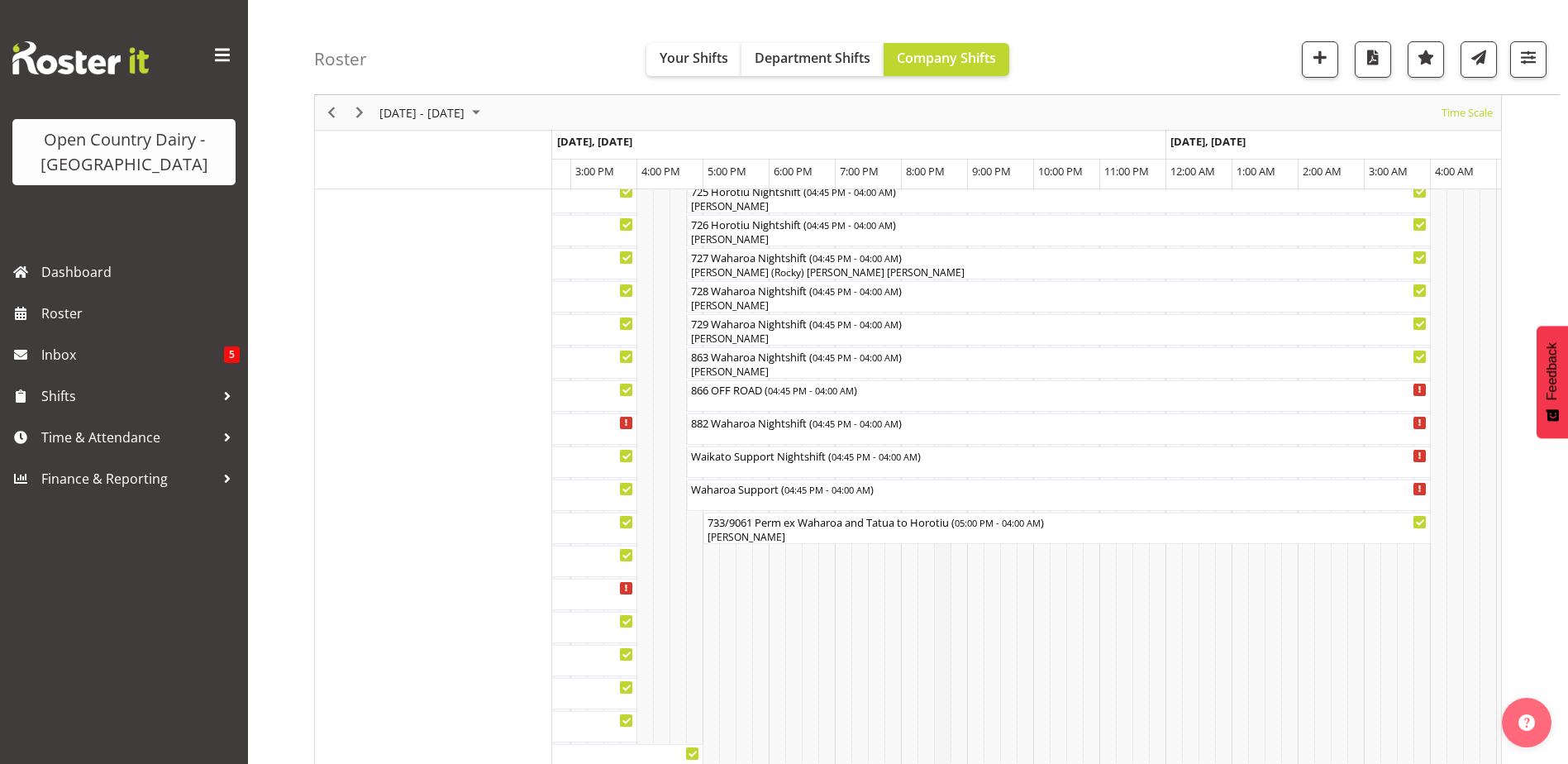
scroll to position [1045, 0]
